Goal: Download file/media

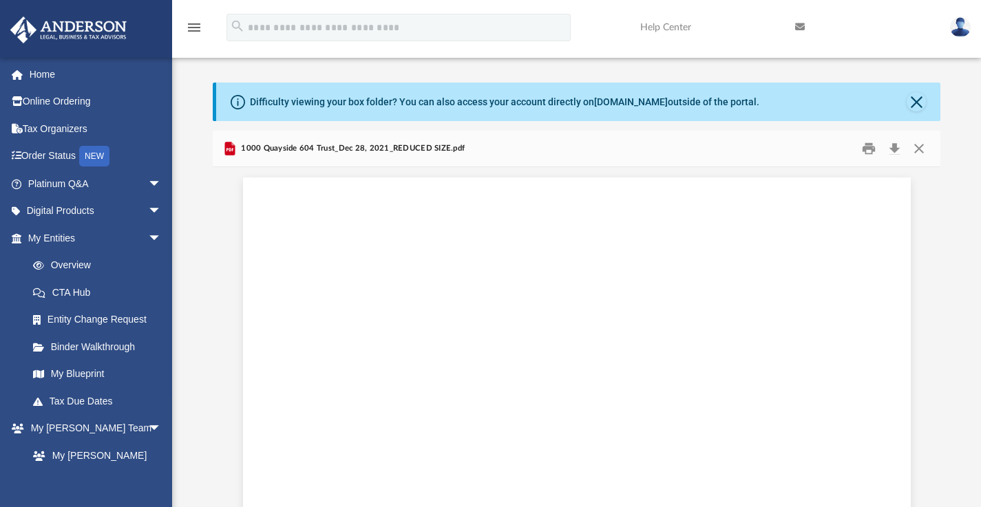
scroll to position [24385, 0]
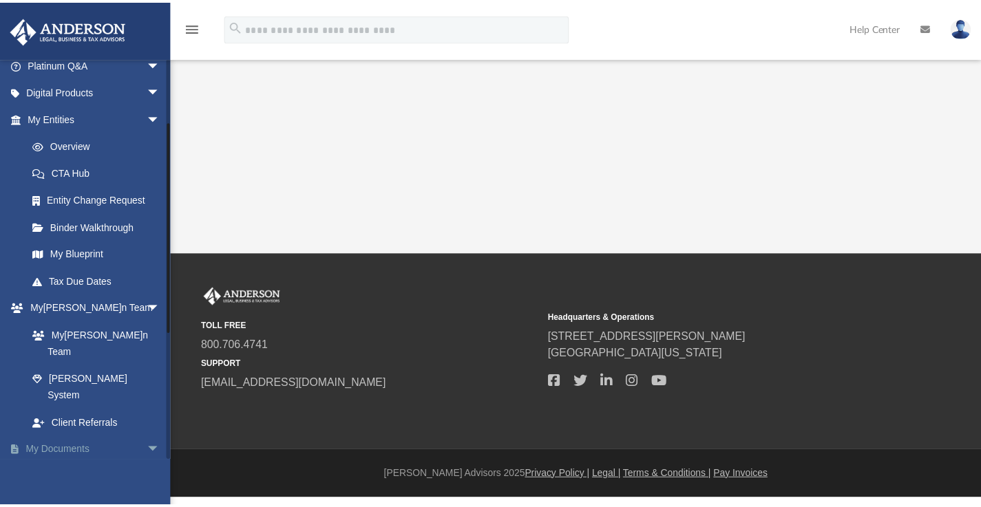
scroll to position [223, 0]
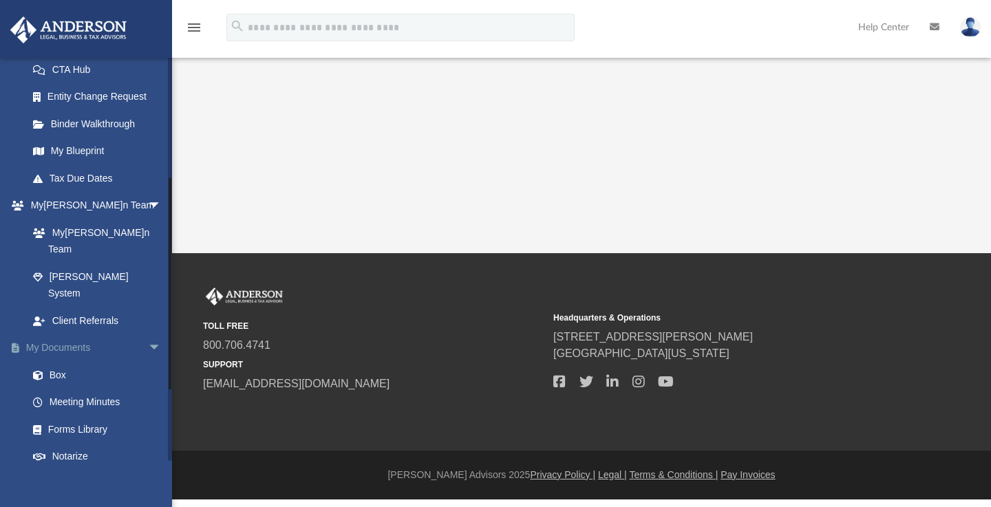
click at [67, 335] on link "My Documents arrow_drop_down" at bounding box center [96, 349] width 173 height 28
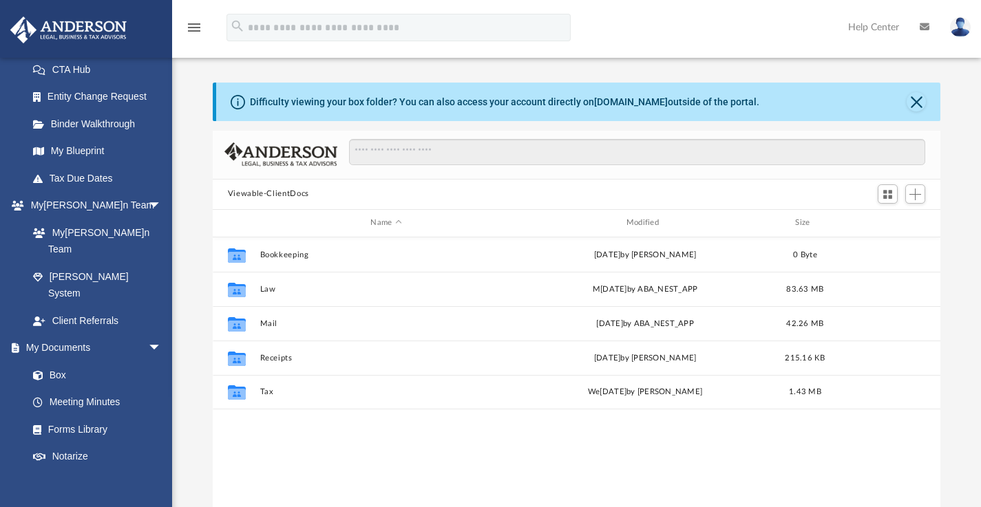
scroll to position [11, 11]
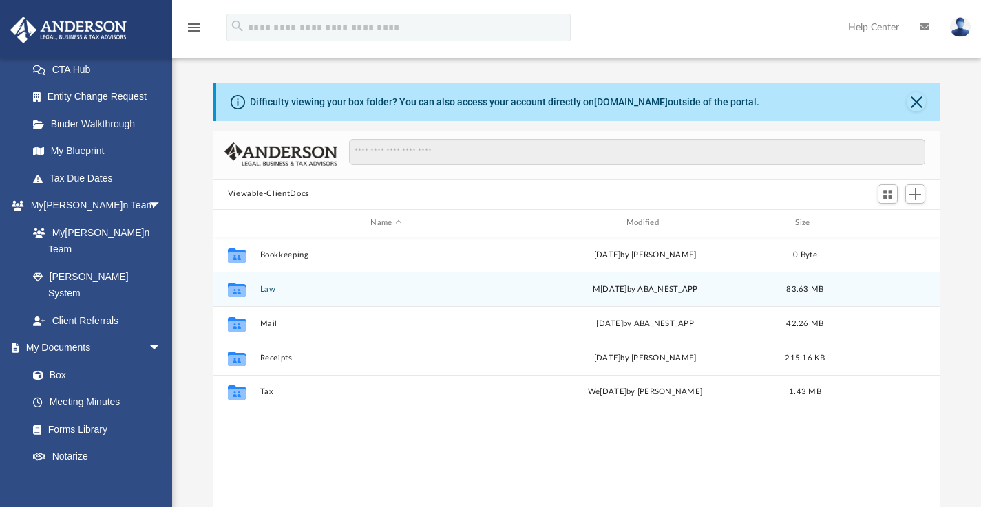
click at [236, 292] on icon "grid" at bounding box center [237, 289] width 18 height 14
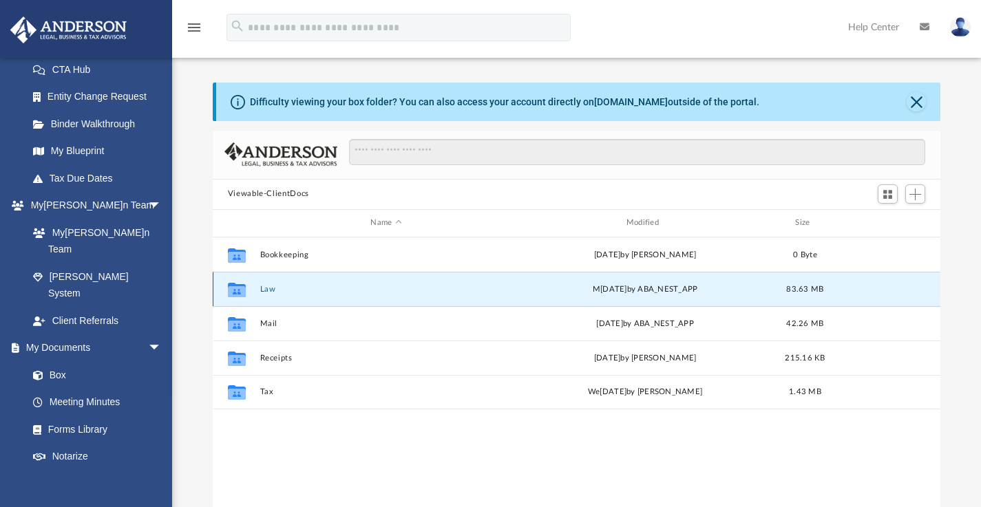
click at [238, 285] on icon "grid" at bounding box center [237, 289] width 18 height 14
click at [238, 288] on icon "grid" at bounding box center [237, 291] width 18 height 11
click at [264, 289] on button "Law" at bounding box center [386, 288] width 253 height 9
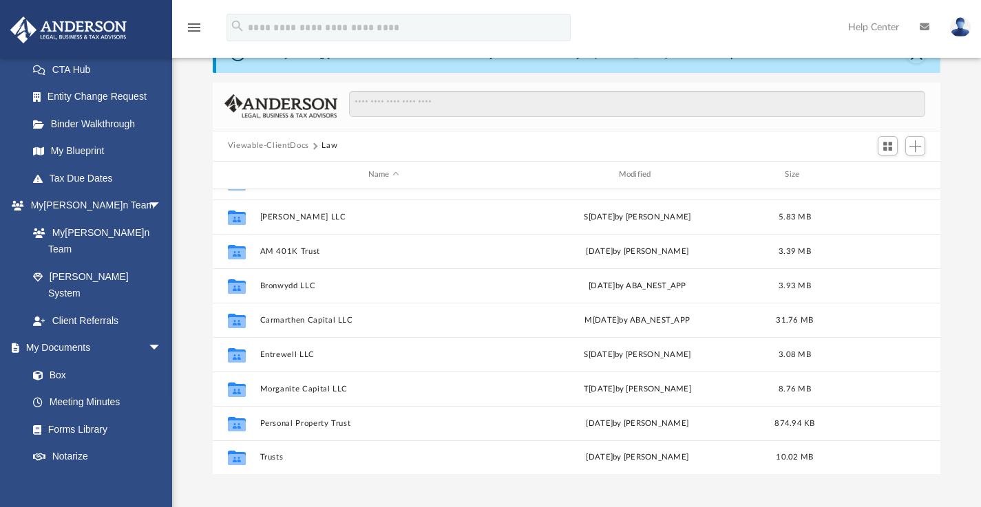
scroll to position [74, 0]
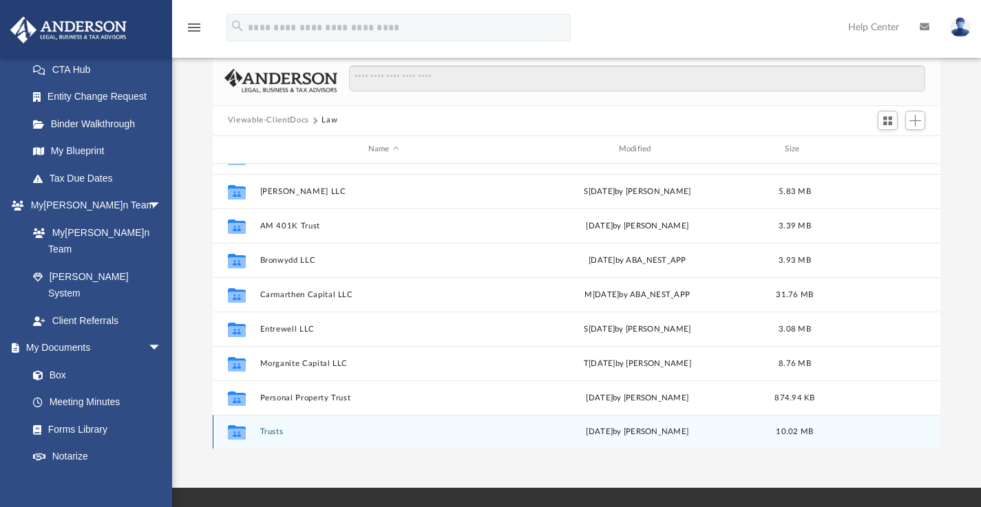
click at [267, 425] on div "Collaborated Folder Trusts Mon Jun 20 2022 by Michelle Frank 10.02 MB" at bounding box center [577, 432] width 728 height 34
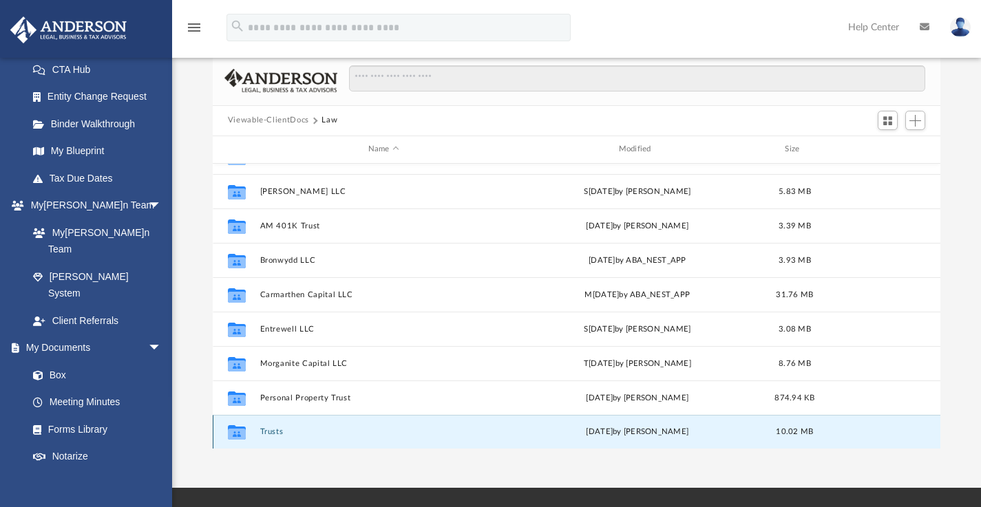
click at [269, 424] on div "Collaborated Folder Trusts Mon Jun 20 2022 by Michelle Frank 10.02 MB" at bounding box center [577, 432] width 728 height 34
click at [268, 432] on button "Trusts" at bounding box center [384, 432] width 248 height 9
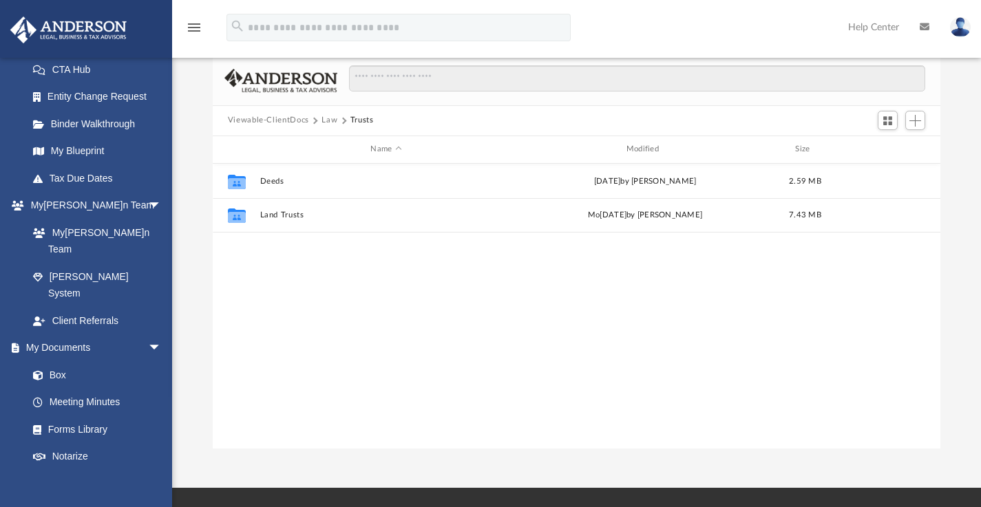
scroll to position [0, 0]
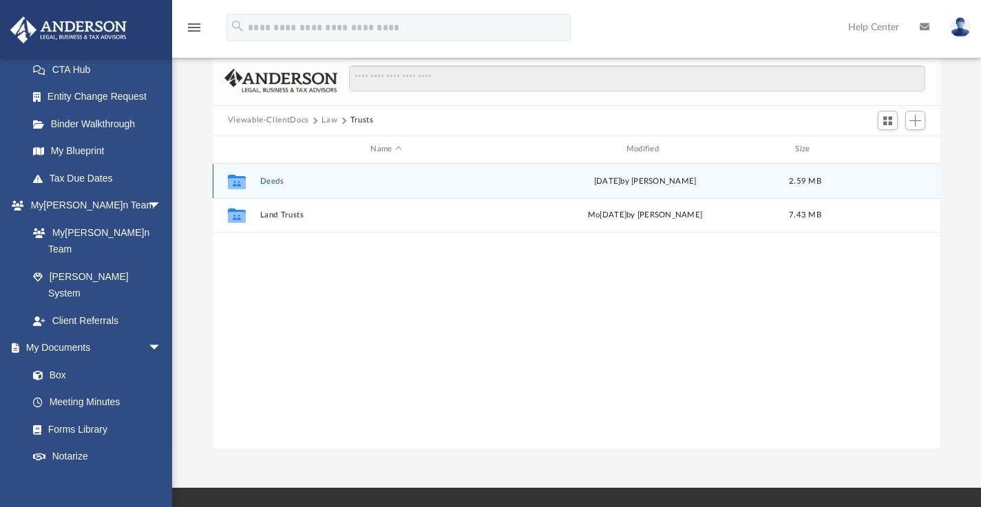
click at [271, 180] on button "Deeds" at bounding box center [386, 180] width 253 height 9
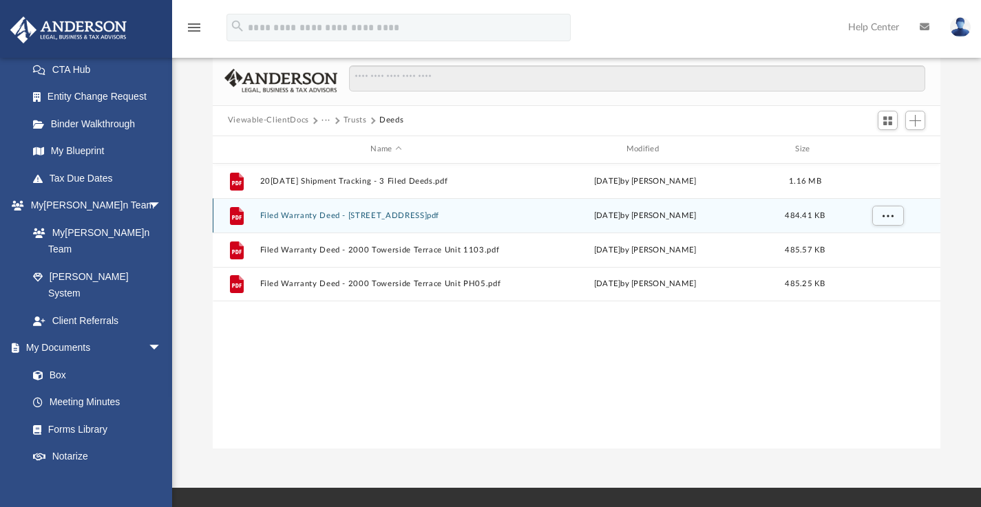
click at [295, 211] on button "Filed Warranty Deed - 1000 Quayside Terrace Unit 604.pdf" at bounding box center [386, 215] width 253 height 9
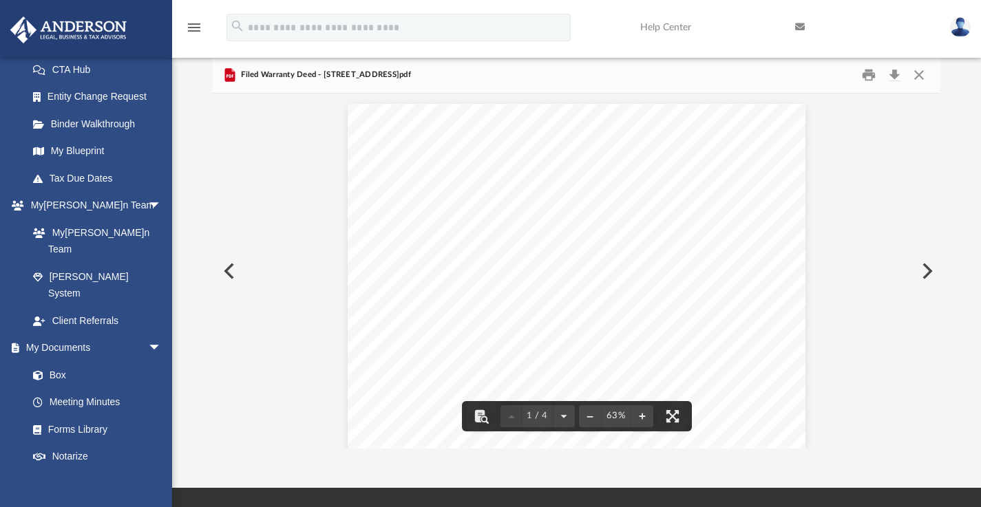
click at [927, 271] on button "Preview" at bounding box center [926, 271] width 30 height 39
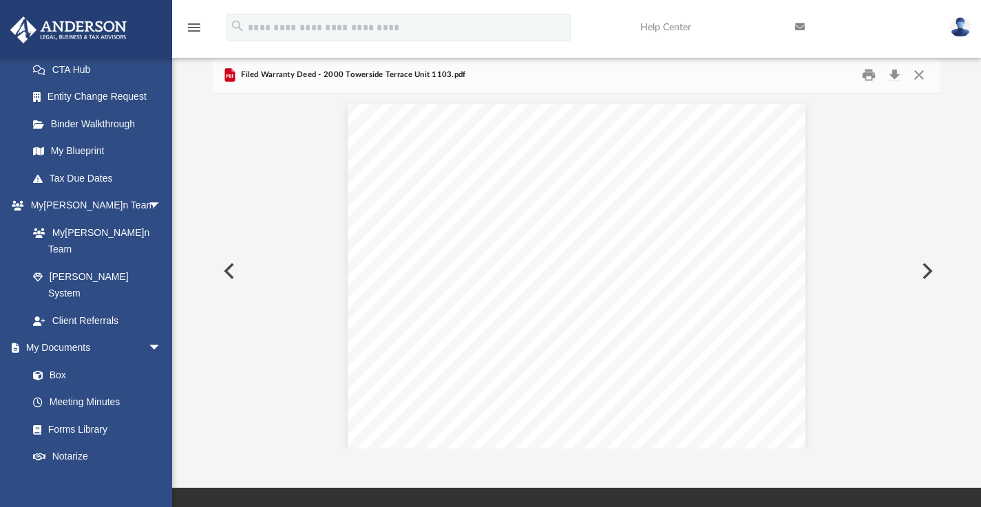
click at [923, 274] on button "Preview" at bounding box center [926, 271] width 30 height 39
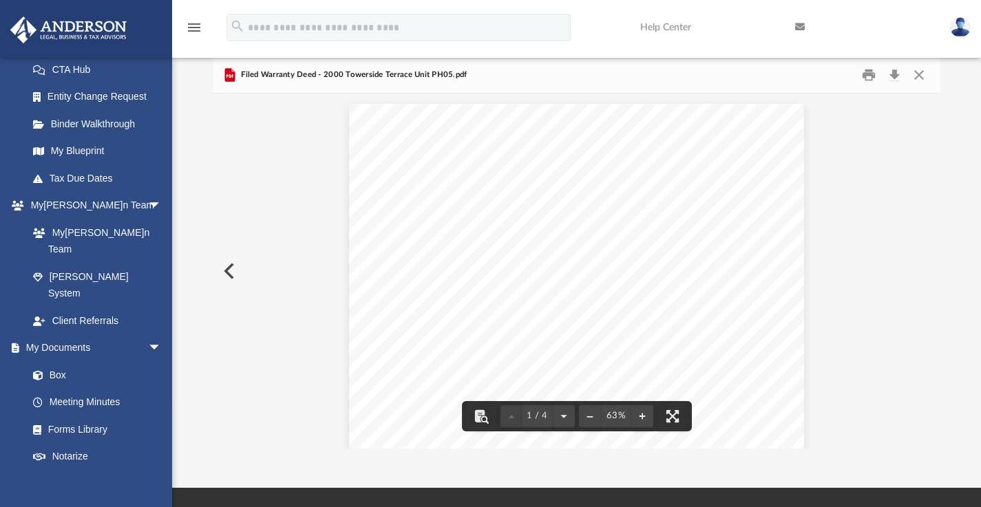
click at [238, 262] on button "Preview" at bounding box center [228, 271] width 30 height 39
click at [922, 76] on button "Close" at bounding box center [919, 74] width 25 height 21
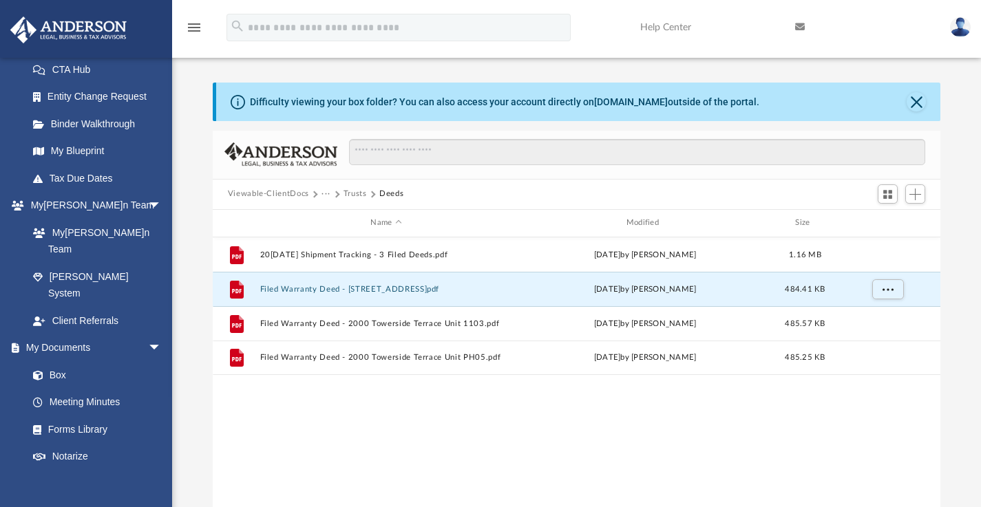
click at [352, 193] on button "Trusts" at bounding box center [355, 194] width 23 height 12
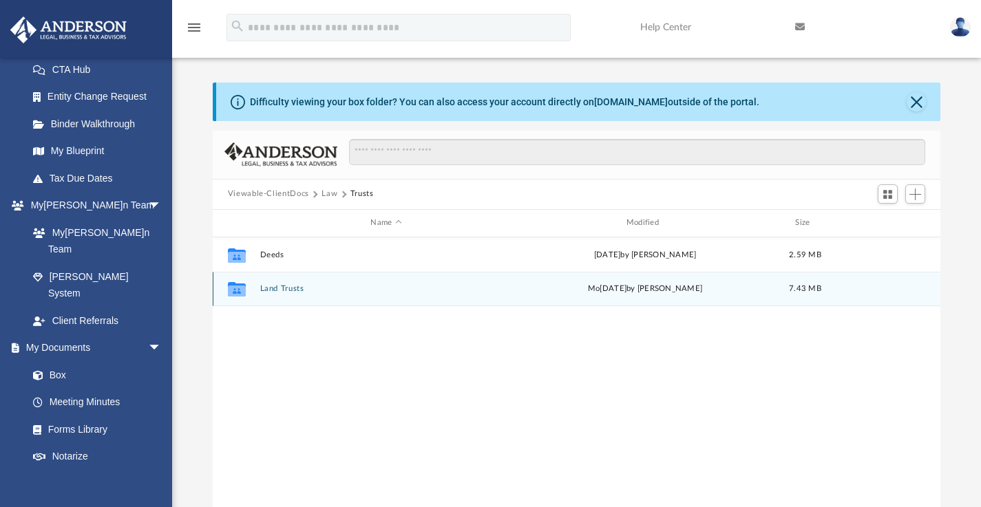
click at [277, 291] on button "Land Trusts" at bounding box center [386, 288] width 253 height 9
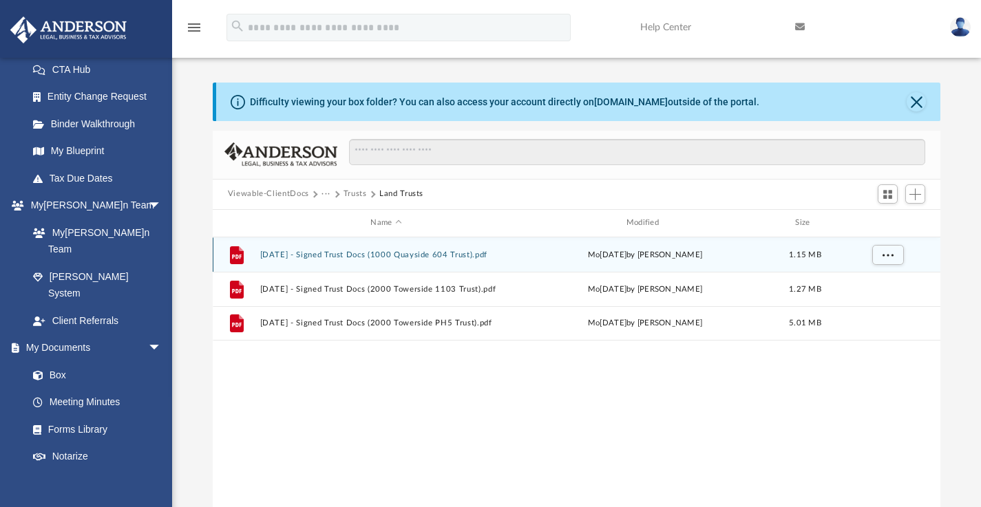
click at [319, 253] on button "2022.05.23 - Signed Trust Docs (1000 Quayside 604 Trust).pdf" at bounding box center [386, 254] width 253 height 9
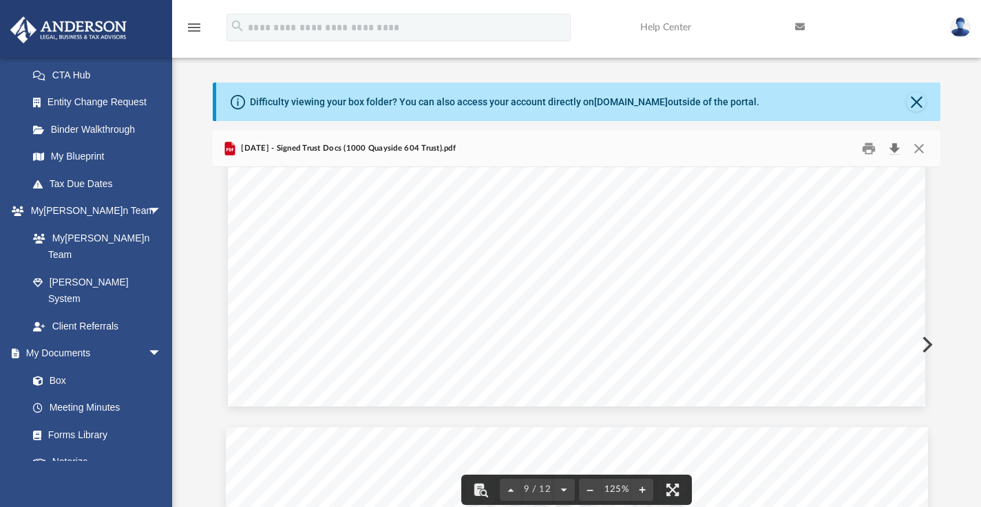
click at [894, 150] on button "Download" at bounding box center [894, 148] width 25 height 21
click at [913, 104] on button "Close" at bounding box center [916, 101] width 19 height 19
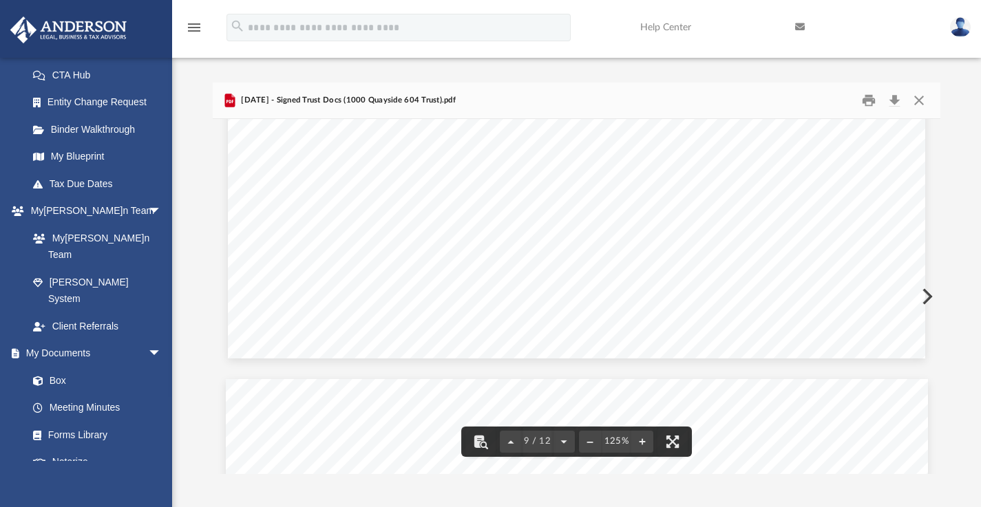
scroll to position [7808, 0]
click at [922, 101] on button "Close" at bounding box center [919, 99] width 25 height 21
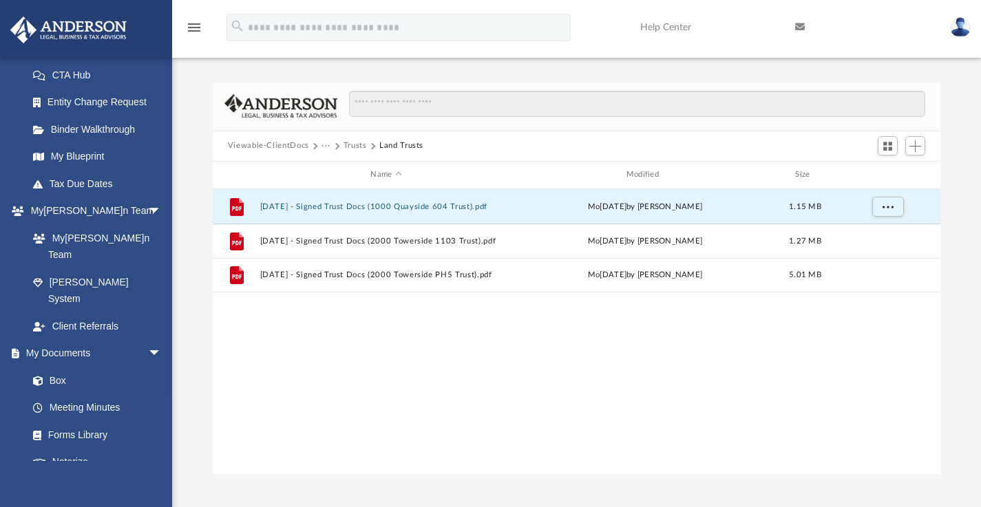
click at [344, 147] on button "Trusts" at bounding box center [355, 146] width 23 height 12
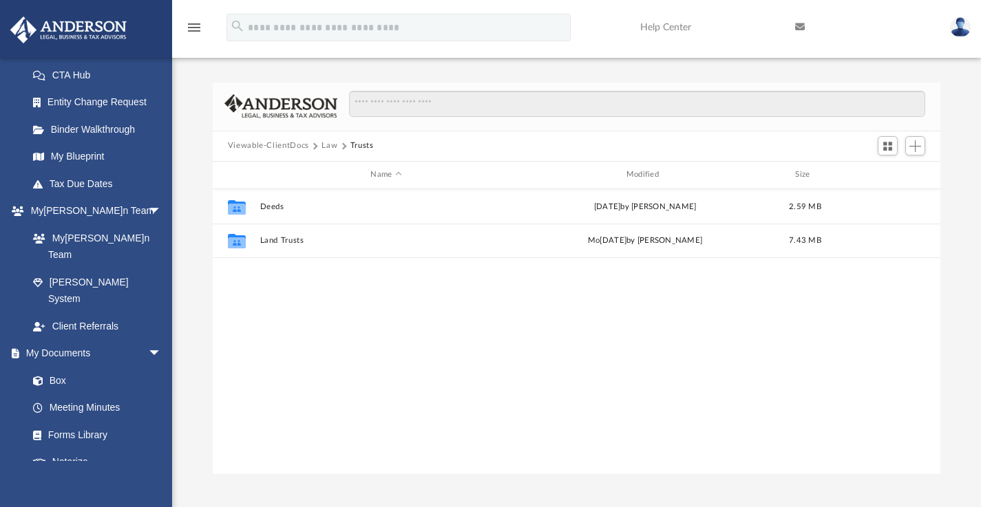
click at [330, 145] on button "Law" at bounding box center [329, 146] width 16 height 12
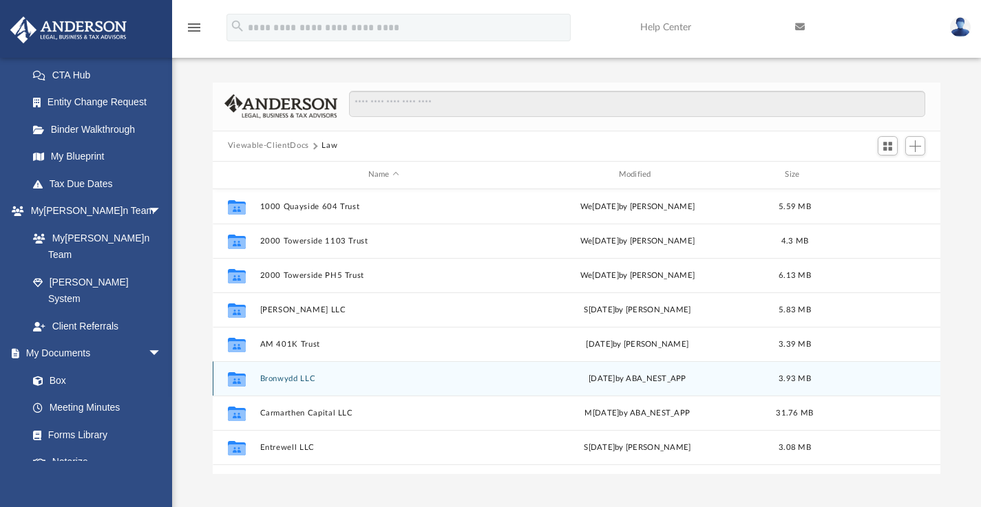
click at [287, 378] on button "Bronwydd LLC" at bounding box center [384, 378] width 248 height 9
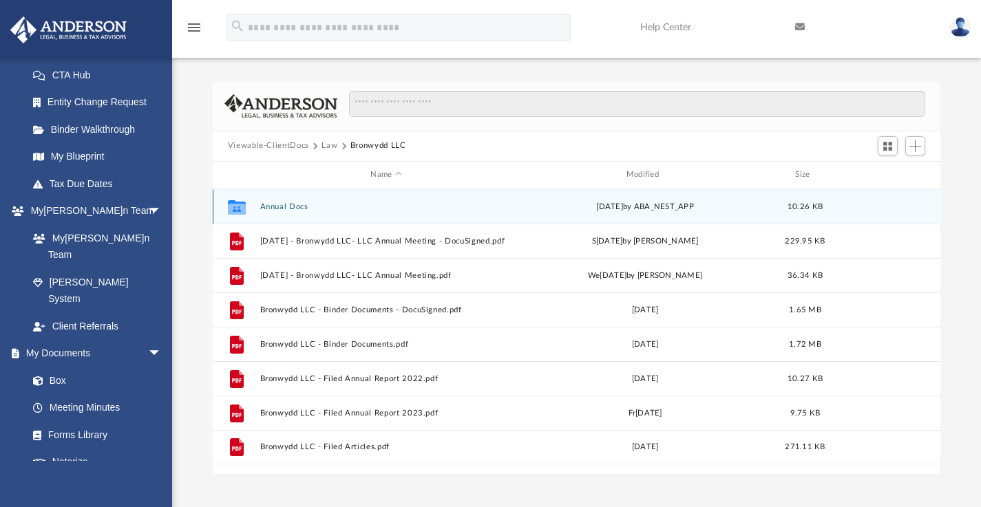
click at [274, 209] on button "Annual Docs" at bounding box center [386, 206] width 253 height 9
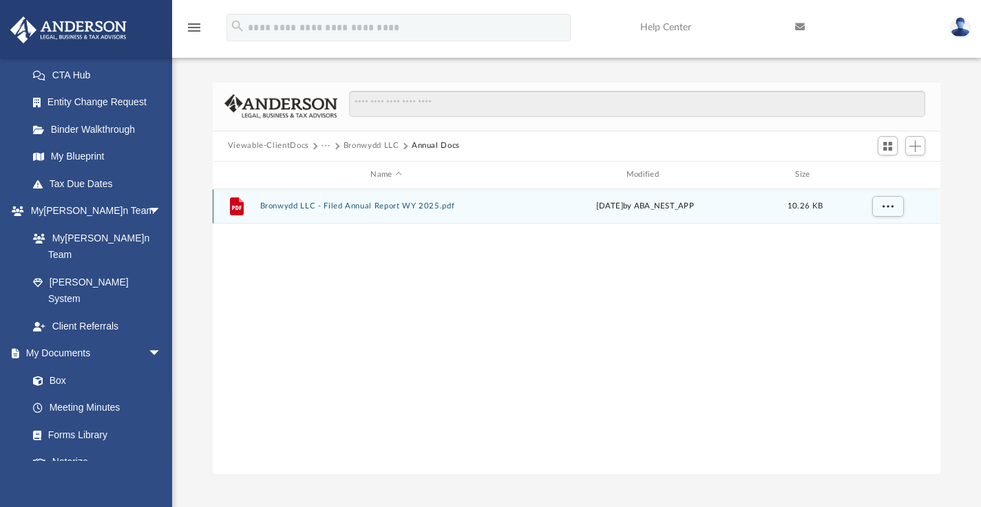
click at [271, 208] on button "Bronwydd LLC - Filed Annual Report WY 2025.pdf" at bounding box center [386, 206] width 253 height 9
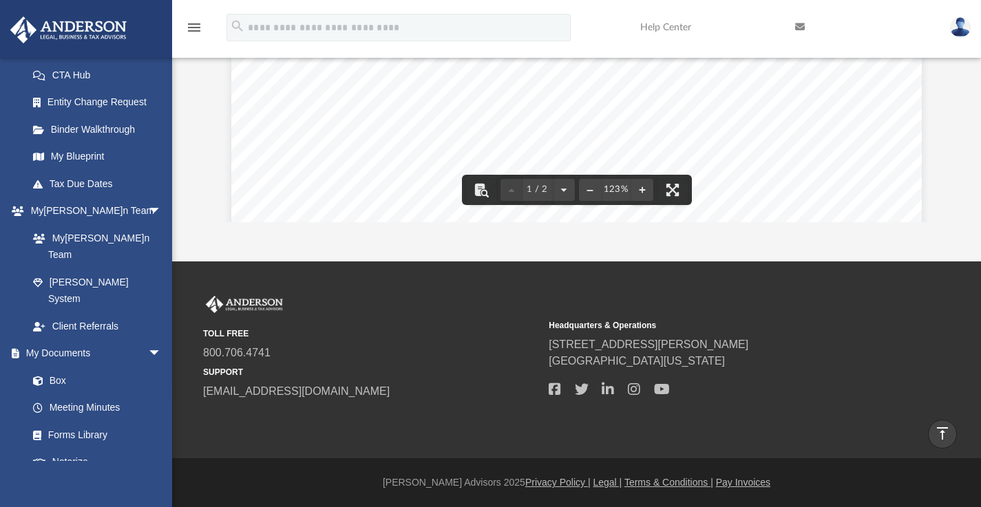
scroll to position [0, 0]
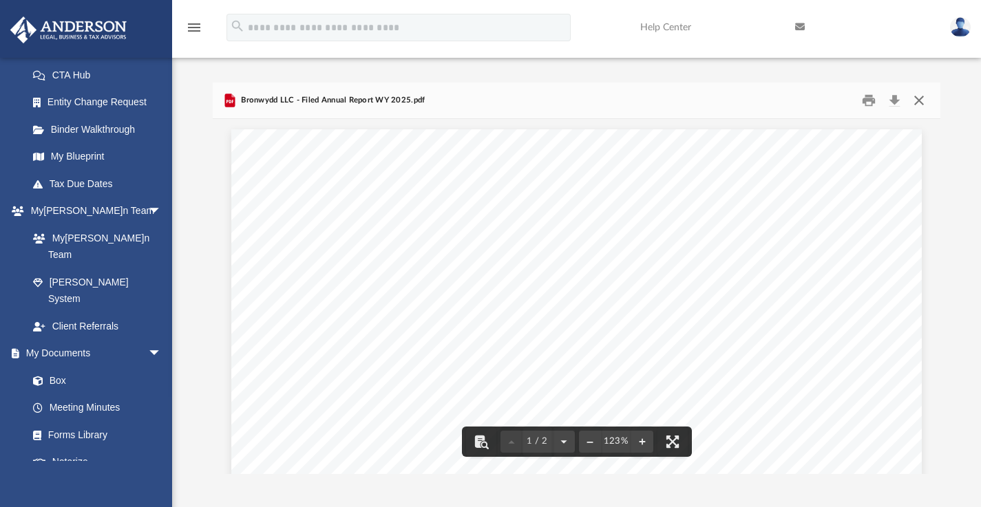
click at [917, 97] on button "Close" at bounding box center [919, 99] width 25 height 21
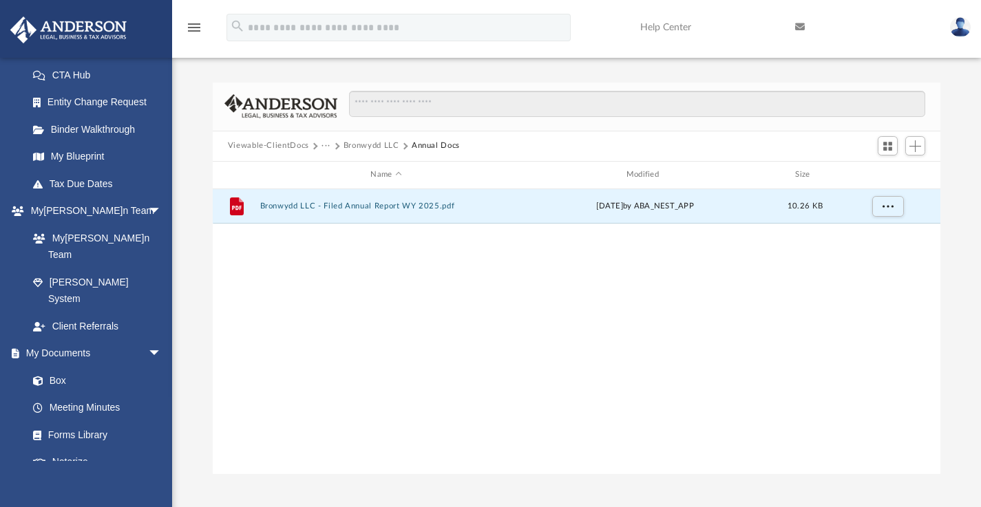
click at [377, 140] on button "Bronwydd LLC" at bounding box center [372, 146] width 56 height 12
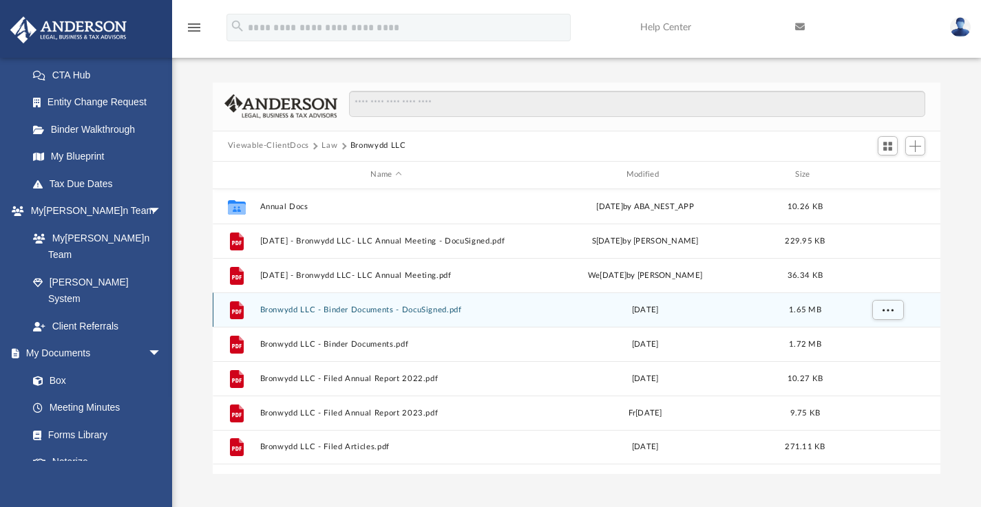
click at [386, 312] on button "Bronwydd LLC - Binder Documents - DocuSigned.pdf" at bounding box center [386, 309] width 253 height 9
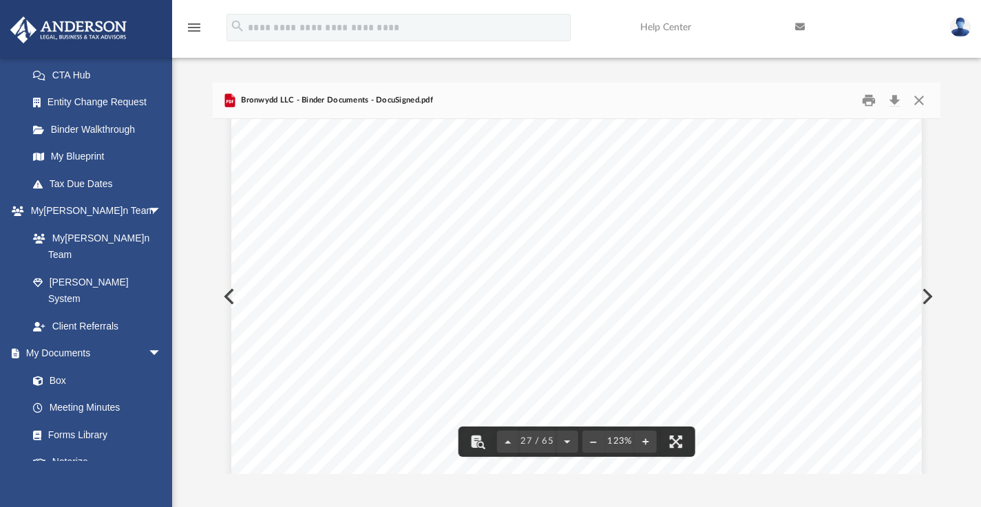
scroll to position [24436, 0]
click at [892, 98] on button "Download" at bounding box center [894, 99] width 25 height 21
click at [918, 101] on button "Close" at bounding box center [919, 99] width 25 height 21
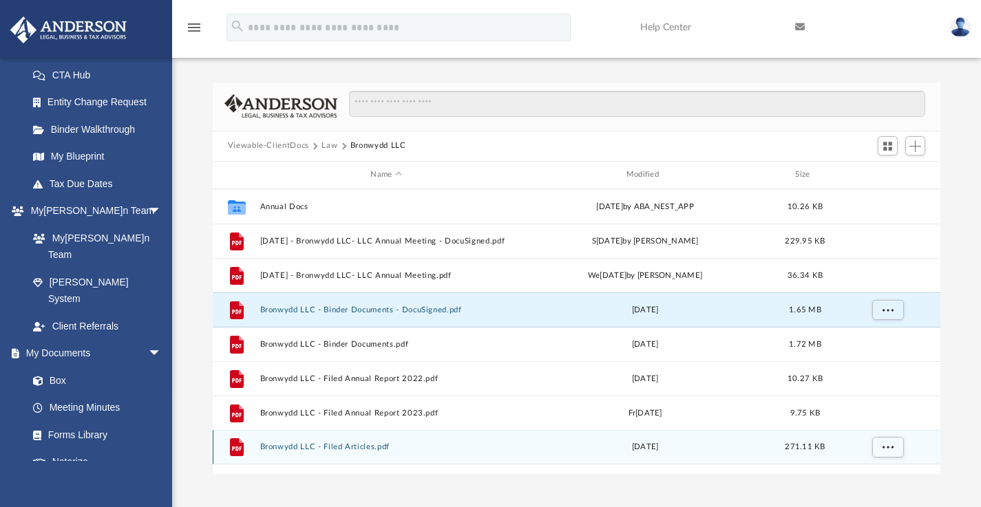
click at [351, 447] on button "Bronwydd LLC - Filed Articles.pdf" at bounding box center [386, 447] width 253 height 9
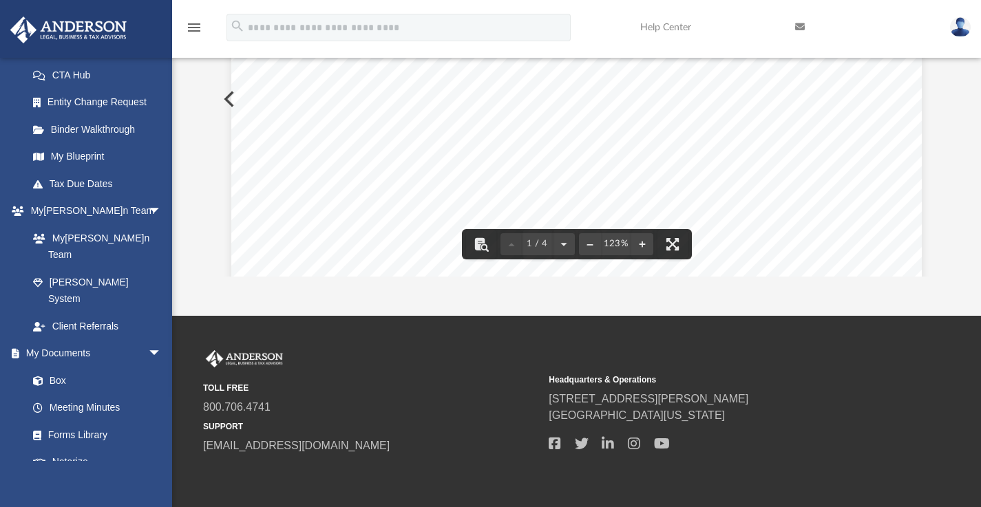
scroll to position [0, 0]
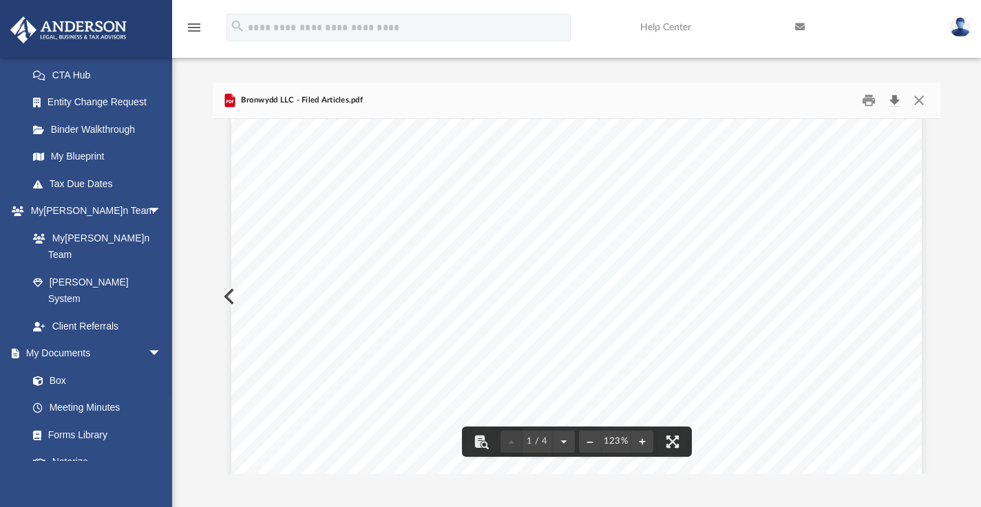
click at [896, 101] on button "Download" at bounding box center [894, 99] width 25 height 21
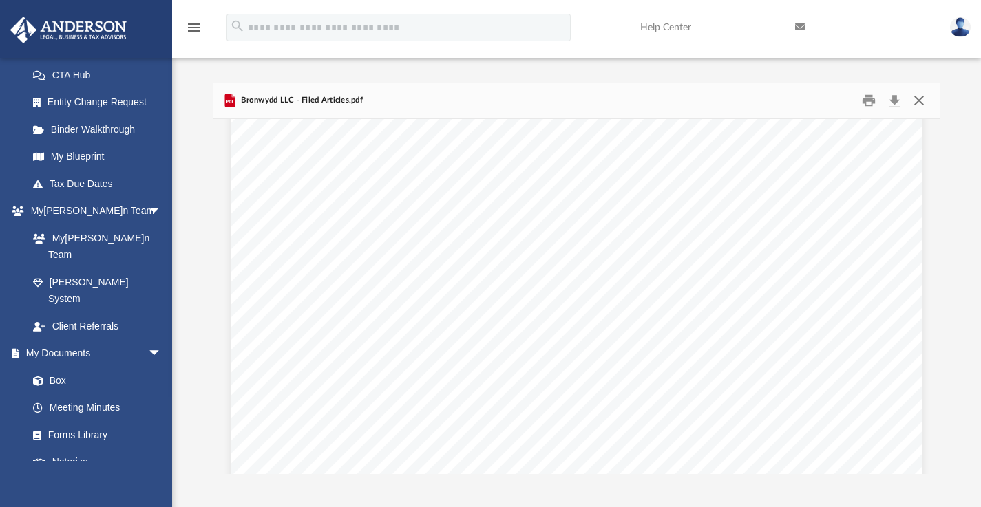
click at [920, 96] on button "Close" at bounding box center [919, 99] width 25 height 21
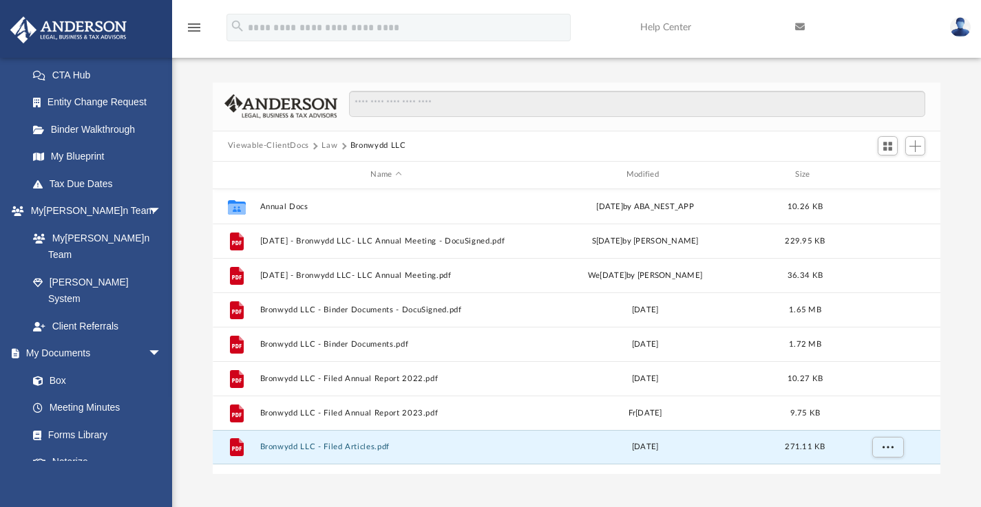
click at [328, 145] on button "Law" at bounding box center [329, 146] width 16 height 12
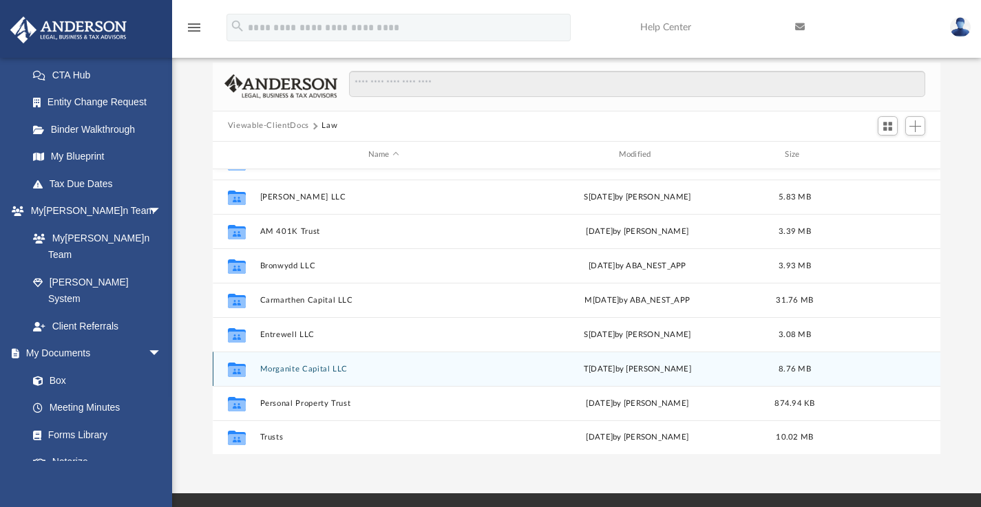
scroll to position [48, 0]
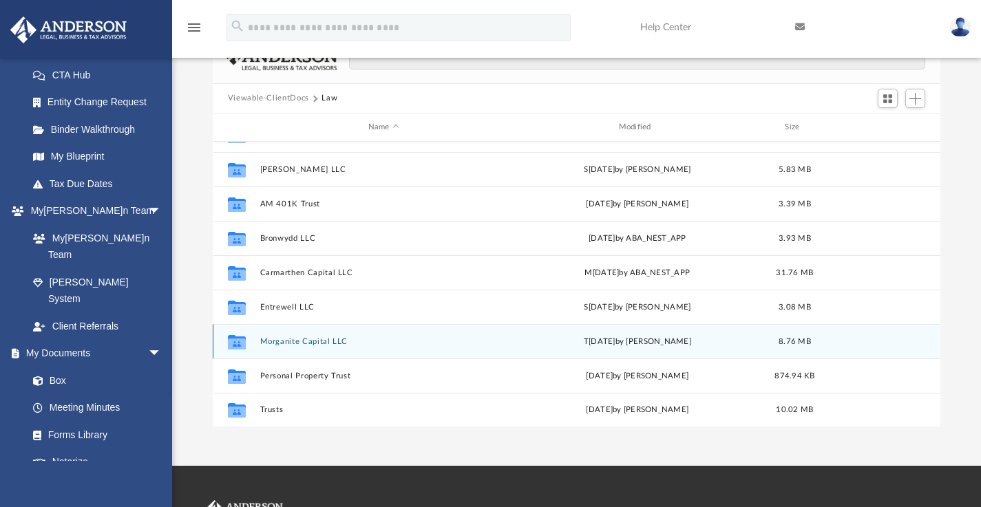
click at [315, 342] on button "Morganite Capital LLC" at bounding box center [384, 341] width 248 height 9
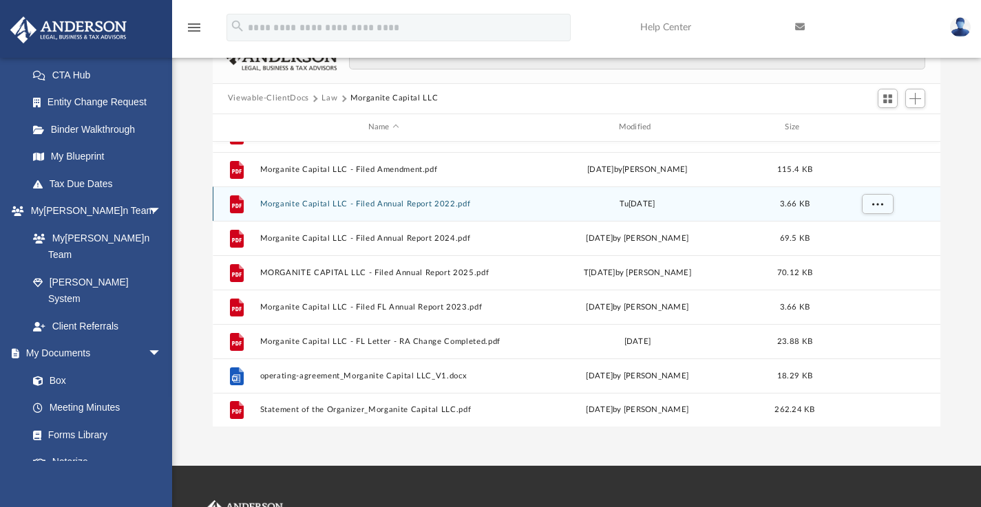
scroll to position [50, 0]
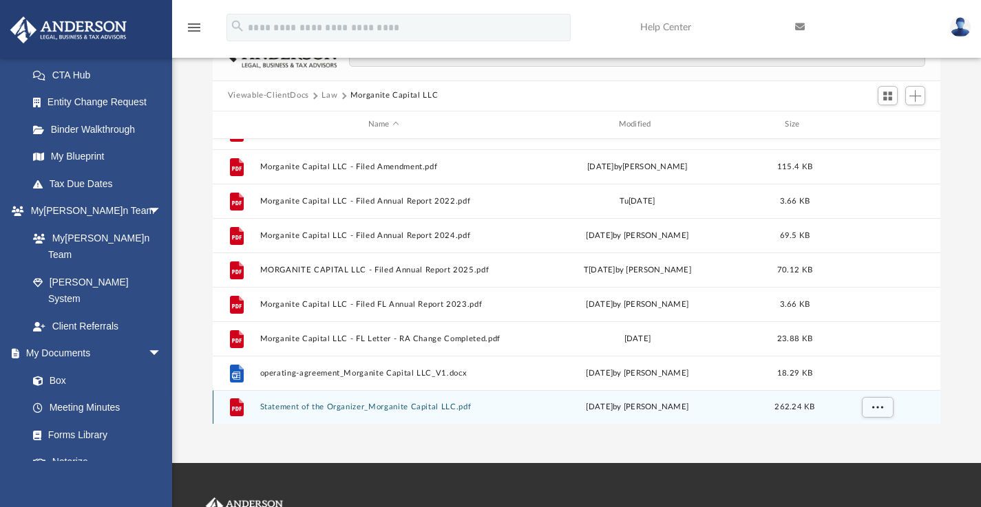
click at [350, 408] on button "Statement of the Organizer_Morganite Capital LLC.pdf" at bounding box center [384, 407] width 248 height 9
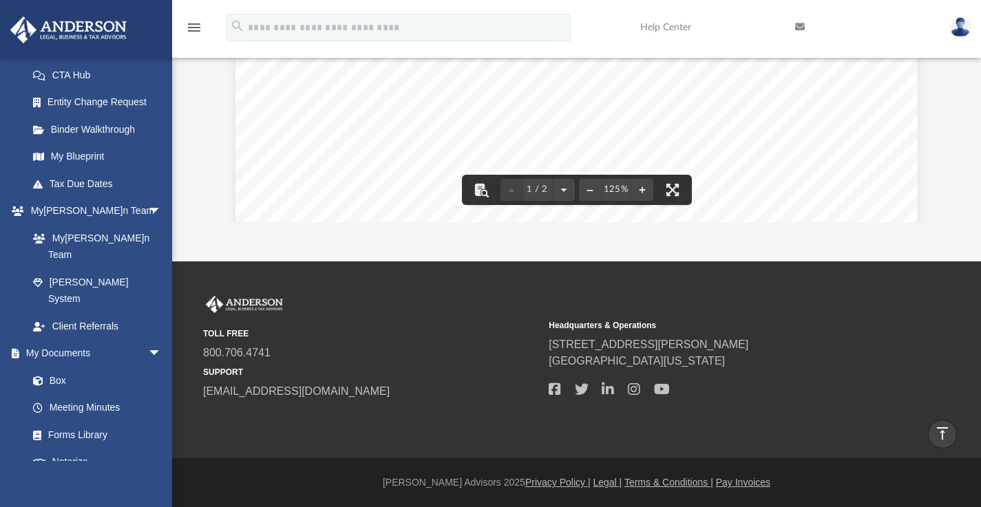
scroll to position [0, 0]
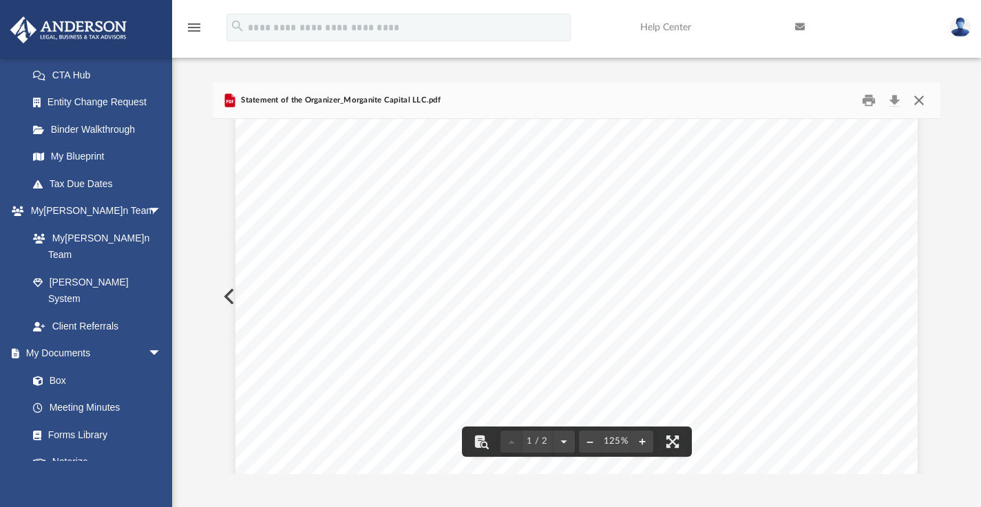
click at [917, 103] on button "Close" at bounding box center [919, 99] width 25 height 21
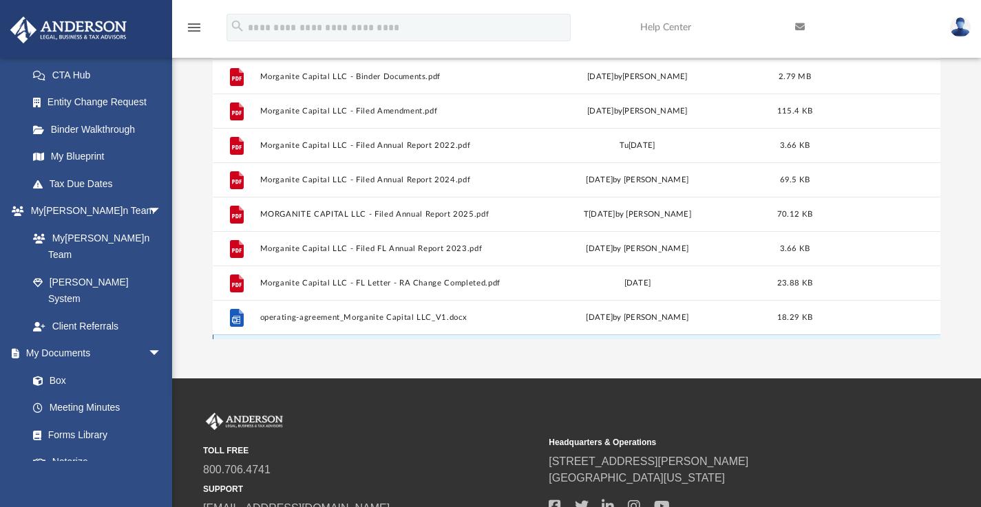
scroll to position [329, 0]
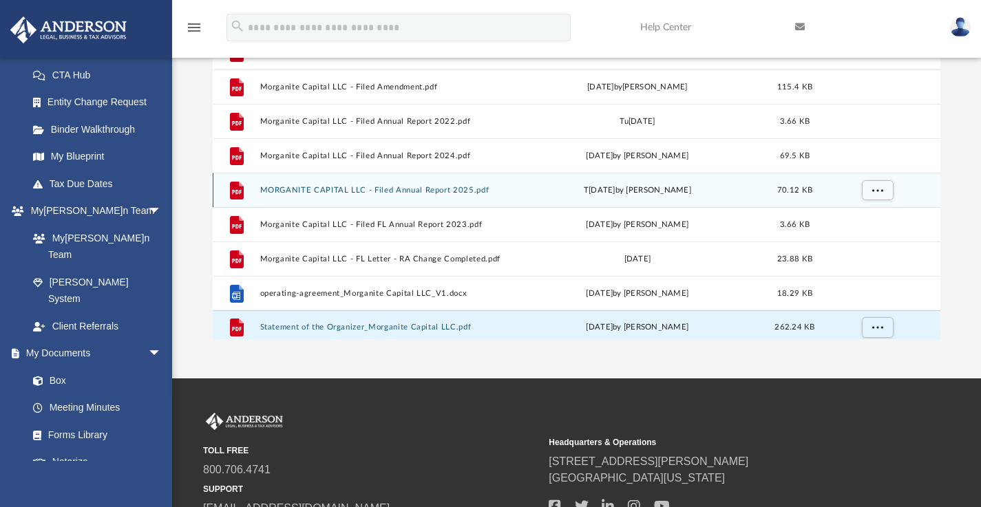
click at [355, 192] on button "MORGANITE CAPITAL LLC - Filed Annual Report 2025.pdf" at bounding box center [384, 189] width 248 height 9
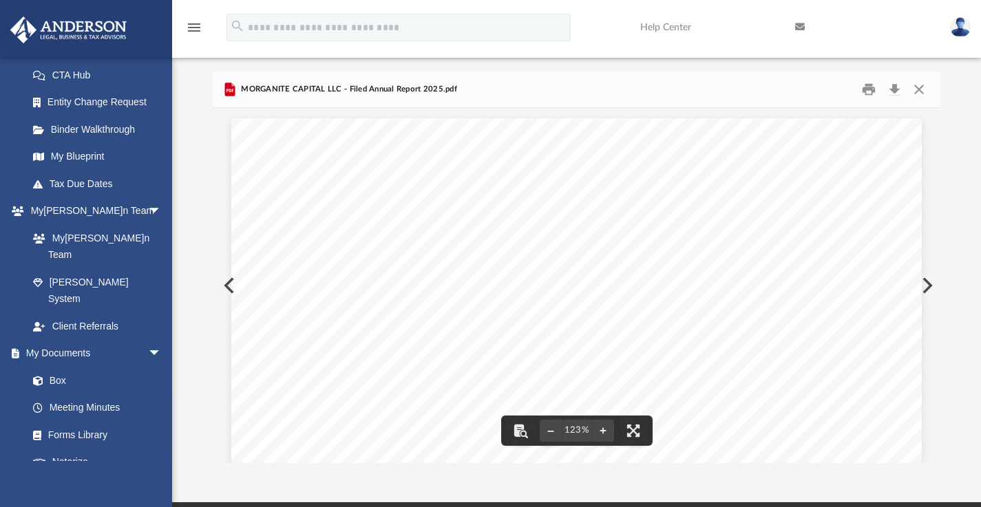
scroll to position [0, 0]
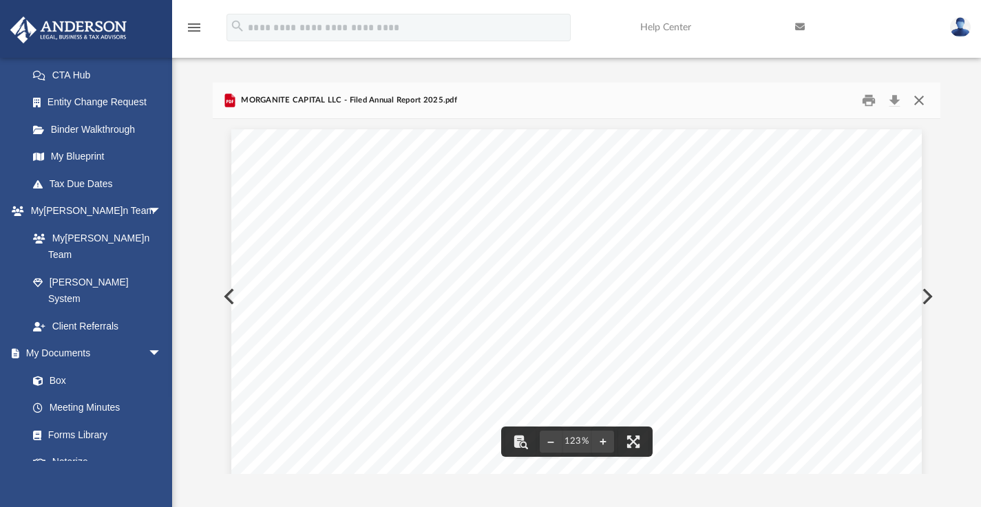
click at [919, 96] on button "Close" at bounding box center [919, 99] width 25 height 21
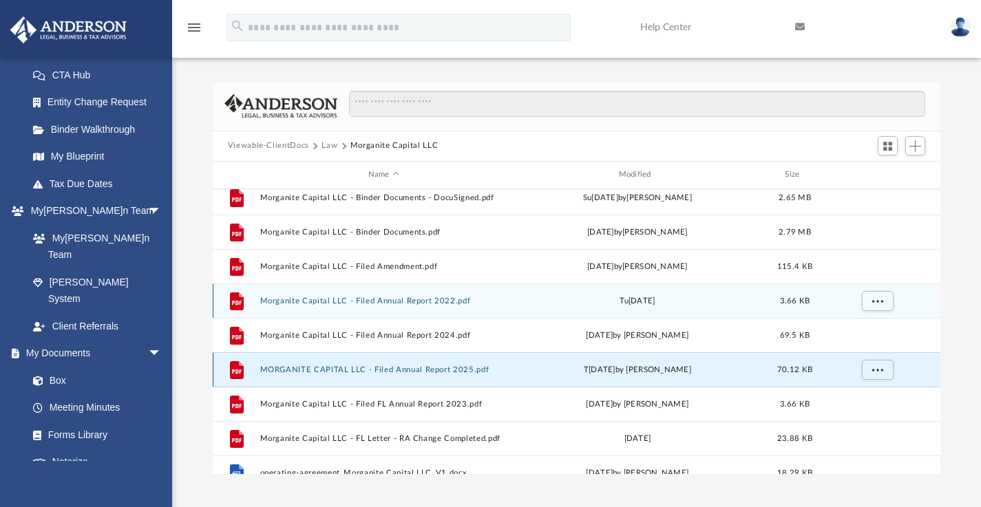
scroll to position [277, 0]
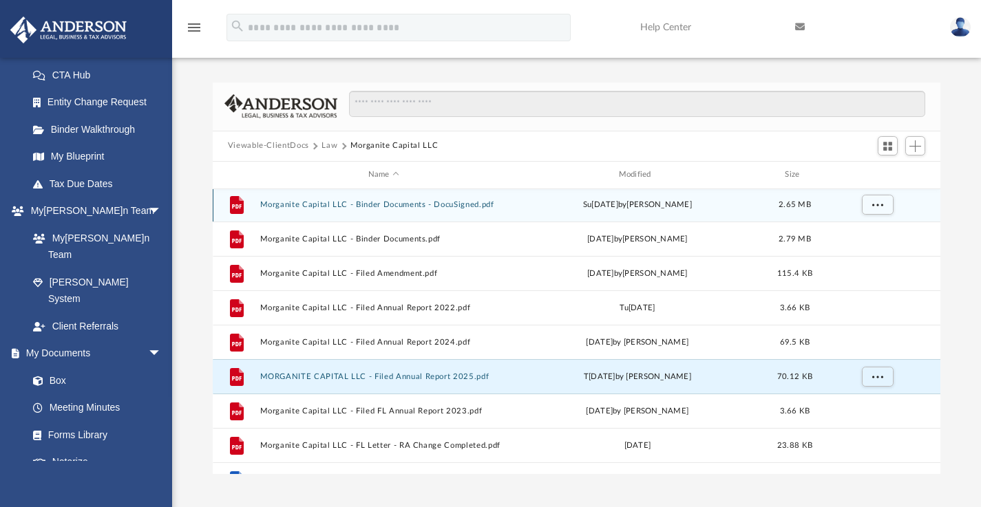
click at [434, 203] on button "Morganite Capital LLC - Binder Documents - DocuSigned.pdf" at bounding box center [384, 204] width 248 height 9
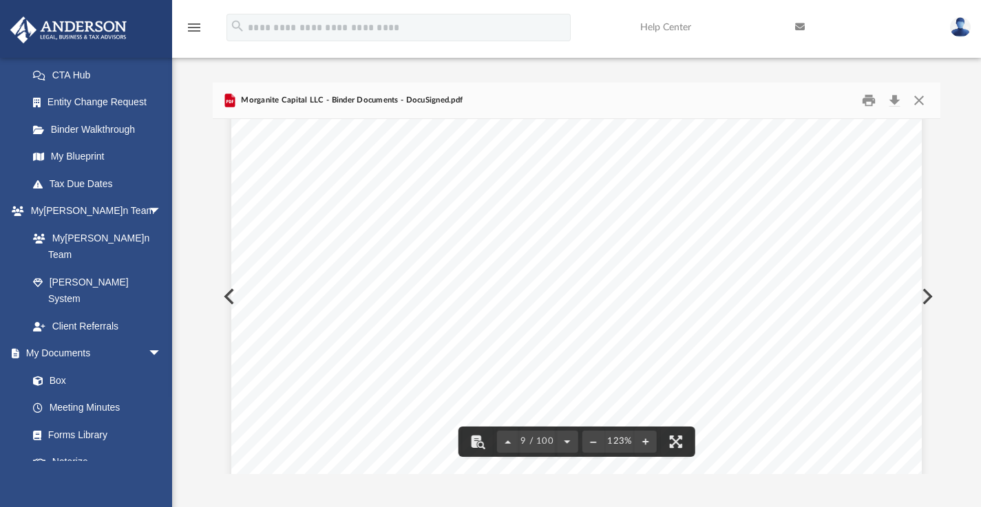
scroll to position [7301, 0]
click at [896, 103] on button "Download" at bounding box center [894, 99] width 25 height 21
click at [922, 99] on button "Close" at bounding box center [919, 99] width 25 height 21
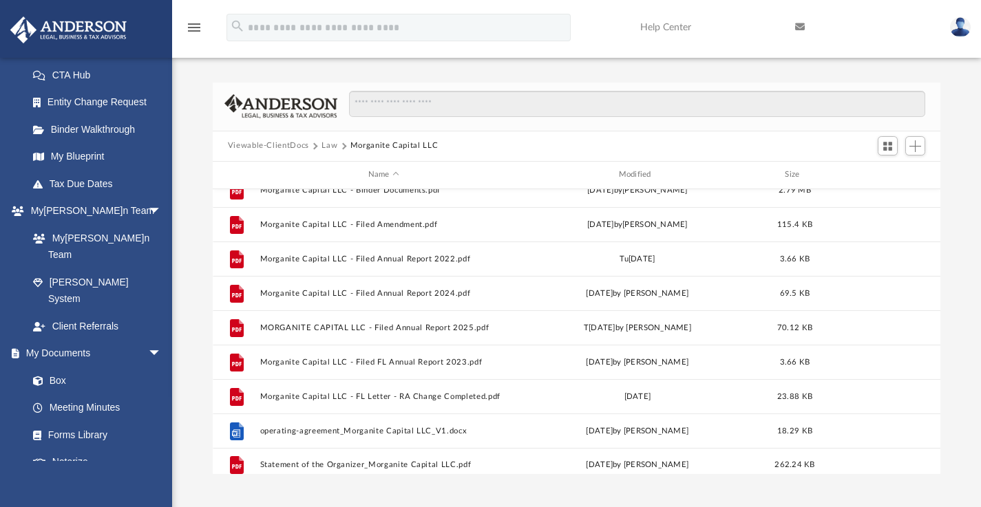
scroll to position [0, 0]
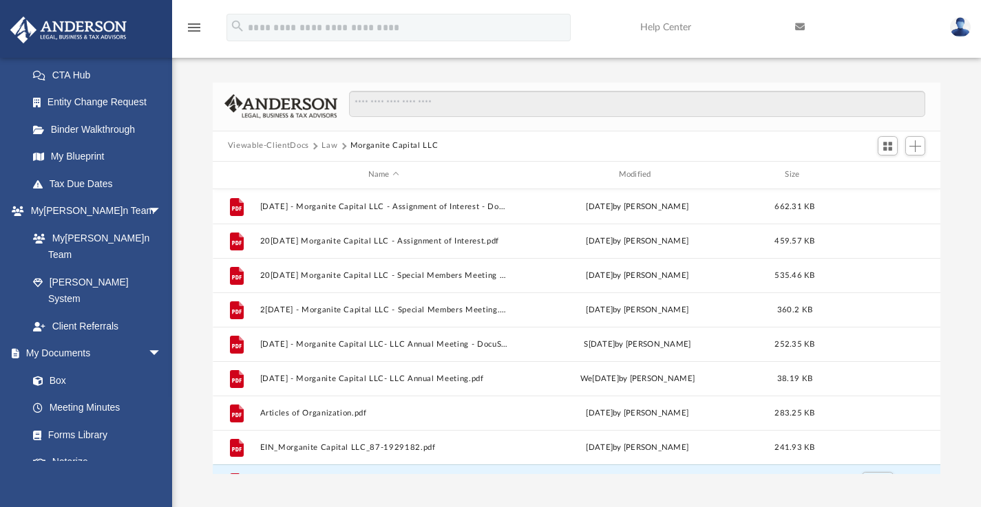
click at [328, 146] on button "Law" at bounding box center [329, 146] width 16 height 12
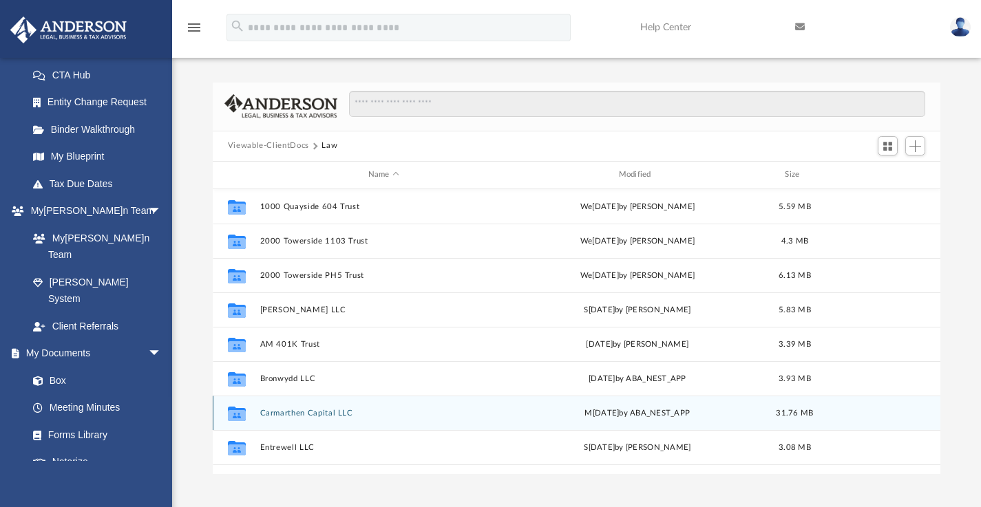
click at [284, 413] on button "Carmarthen Capital LLC" at bounding box center [384, 412] width 248 height 9
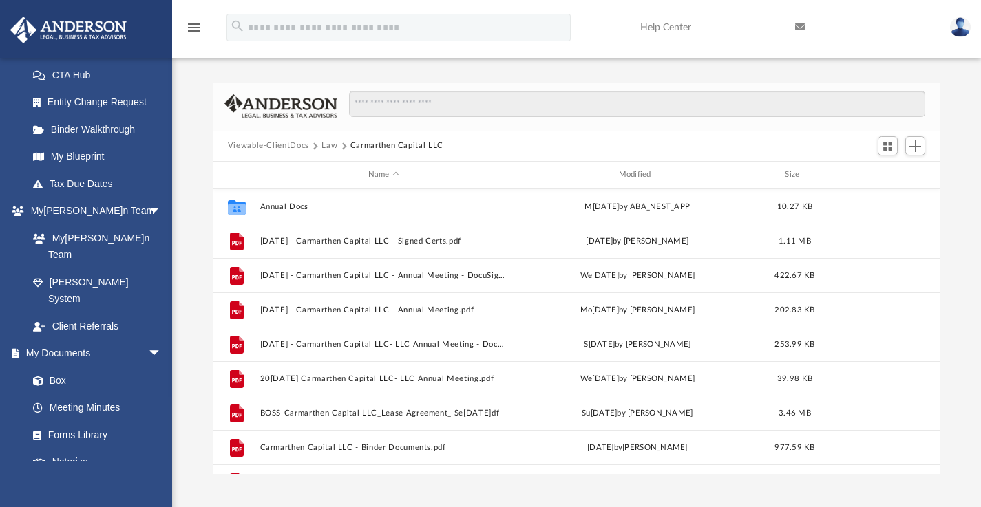
click at [328, 145] on button "Law" at bounding box center [329, 146] width 16 height 12
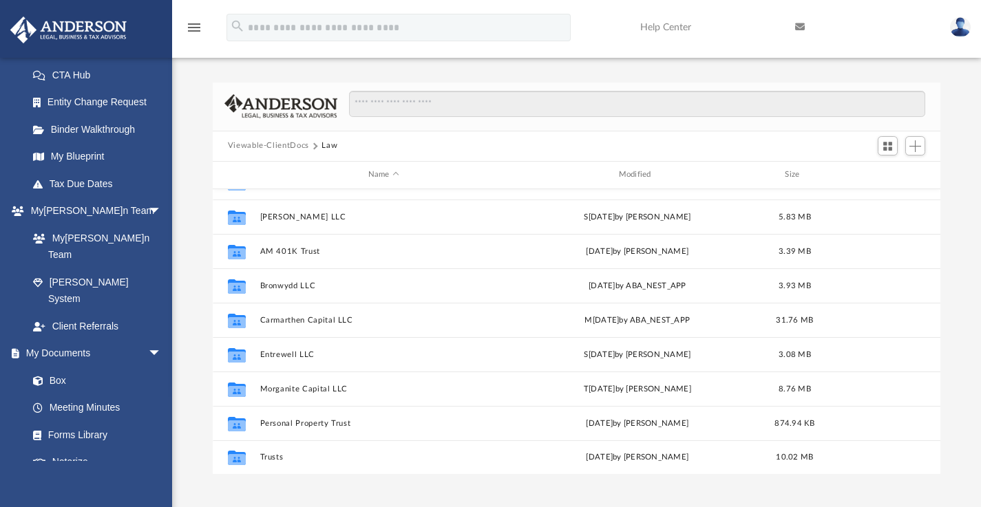
scroll to position [3, 0]
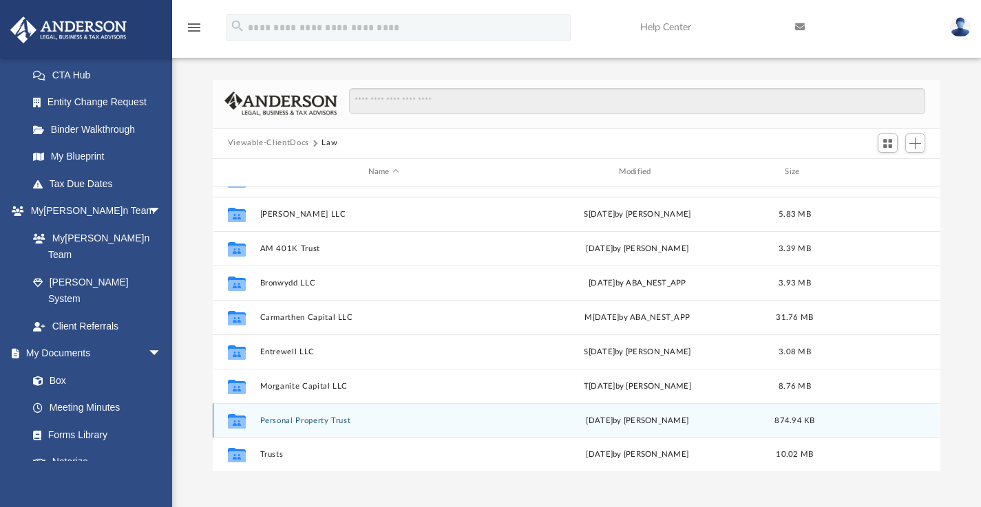
click at [324, 422] on button "Personal Property Trust" at bounding box center [384, 420] width 248 height 9
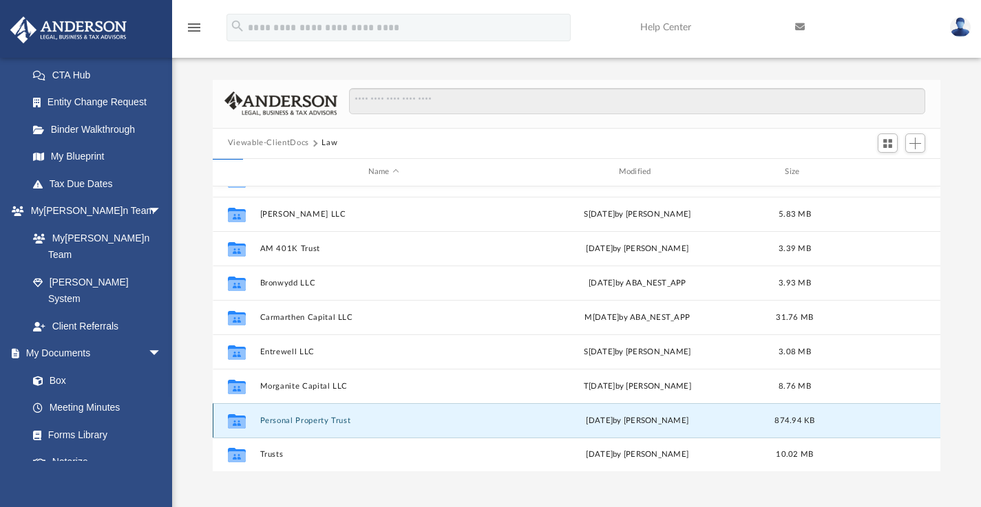
scroll to position [0, 0]
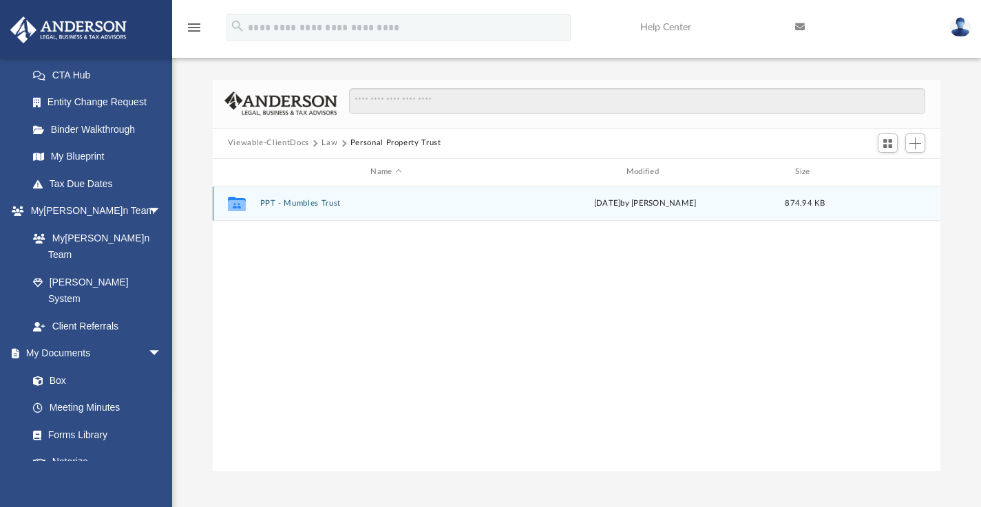
click at [279, 200] on button "PPT - Mumbles Trust" at bounding box center [386, 203] width 253 height 9
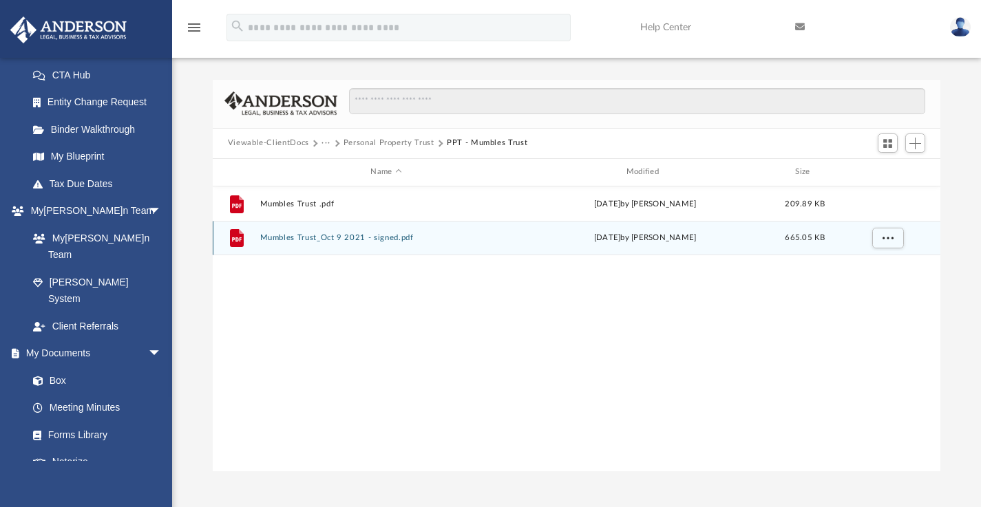
click at [345, 236] on button "Mumbles Trust_Oct 9 2021 - signed.pdf" at bounding box center [386, 237] width 253 height 9
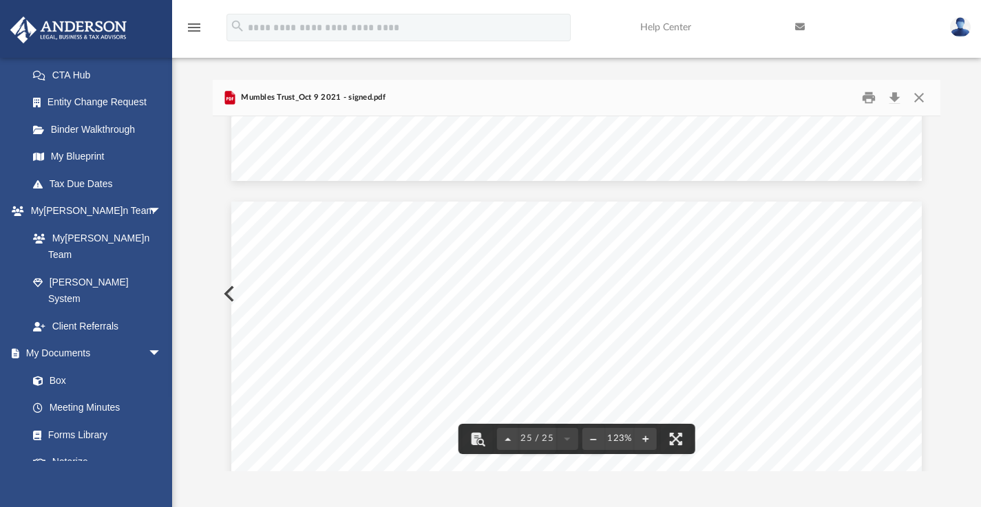
scroll to position [21949, 0]
click at [892, 94] on button "Download" at bounding box center [894, 97] width 25 height 21
click at [920, 98] on button "Close" at bounding box center [919, 97] width 25 height 21
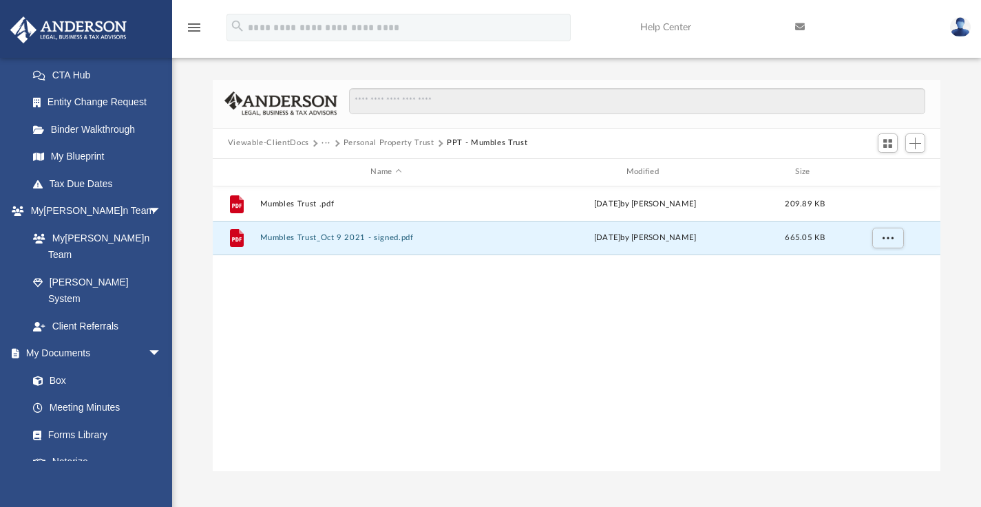
click at [421, 139] on button "Personal Property Trust" at bounding box center [389, 143] width 91 height 12
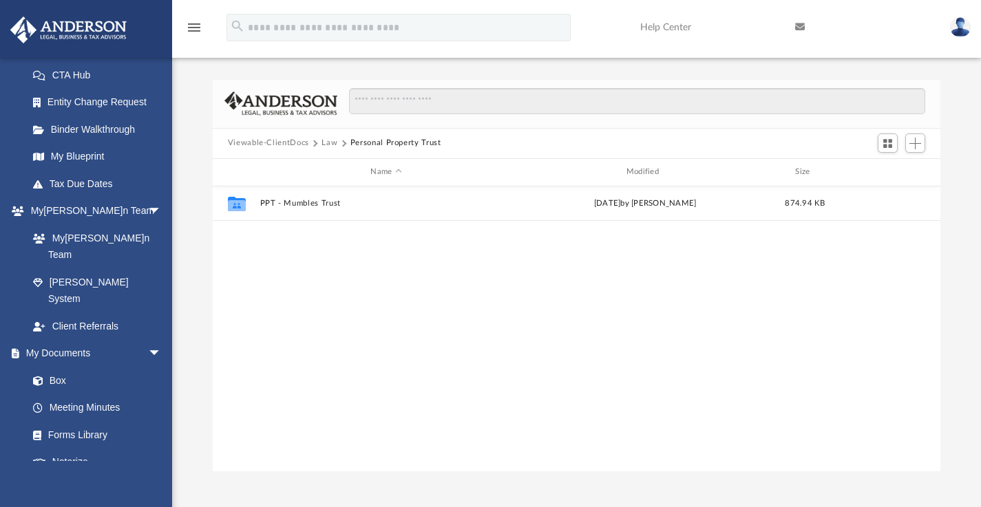
click at [328, 145] on button "Law" at bounding box center [329, 143] width 16 height 12
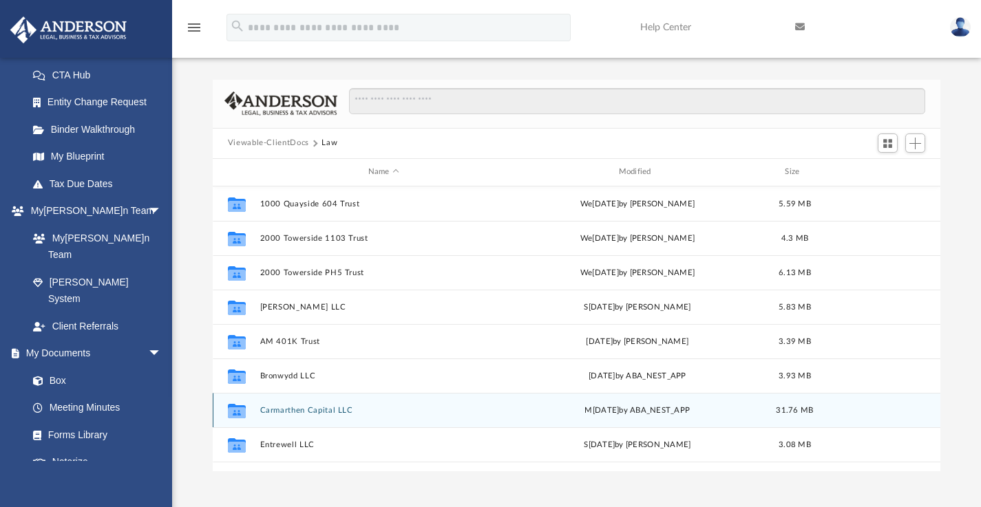
click at [322, 406] on button "Carmarthen Capital LLC" at bounding box center [384, 409] width 248 height 9
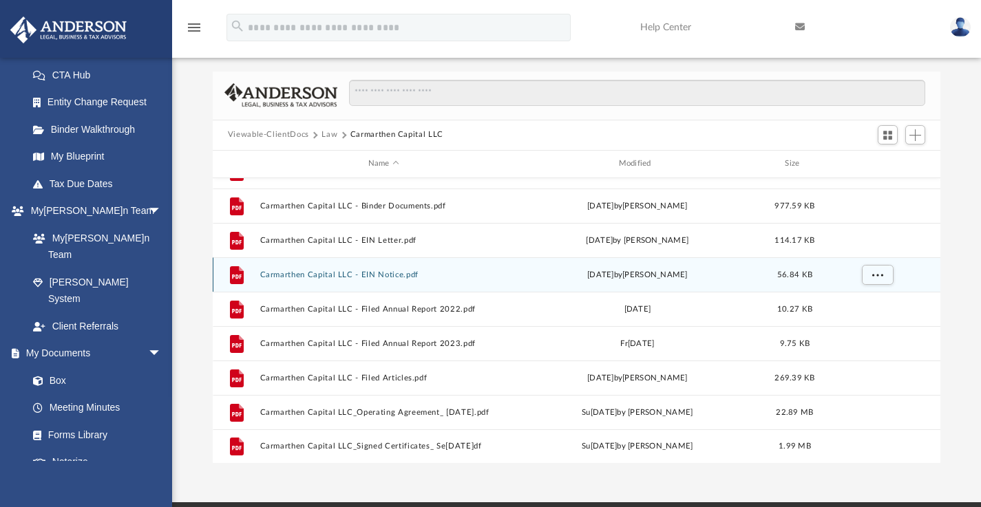
scroll to position [23, 0]
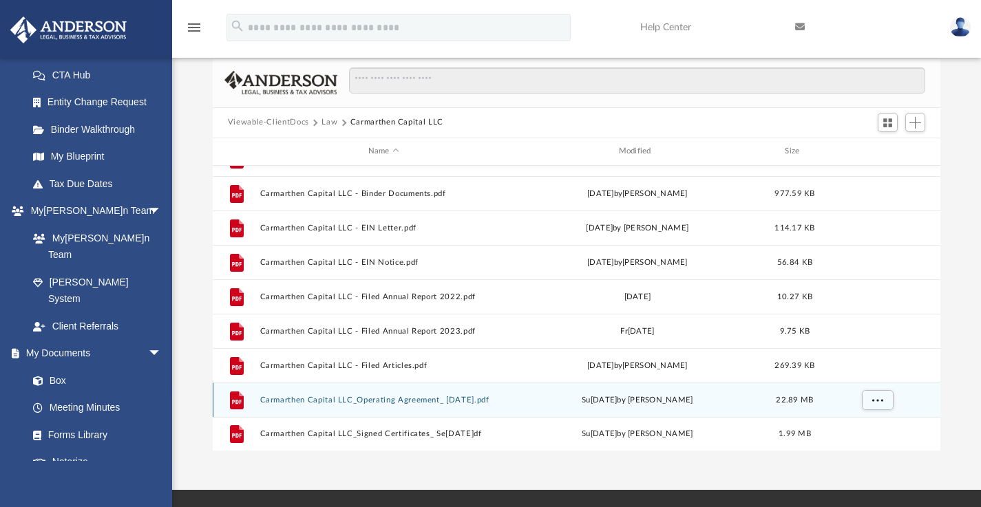
click at [388, 399] on button "Carmarthen Capital LLC_Operating Agreement_ [DATE].pdf" at bounding box center [384, 399] width 248 height 9
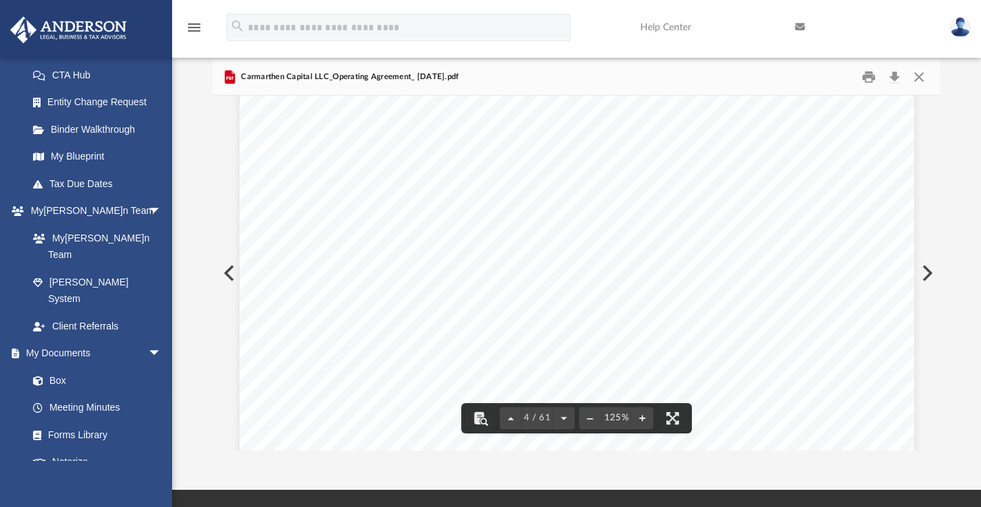
scroll to position [3523, 0]
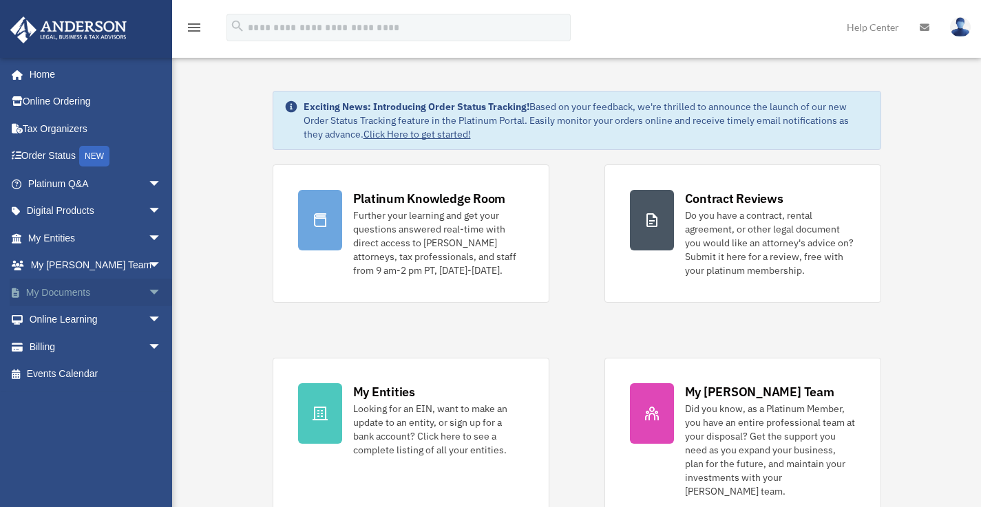
click at [71, 296] on link "My Documents arrow_drop_down" at bounding box center [96, 293] width 173 height 28
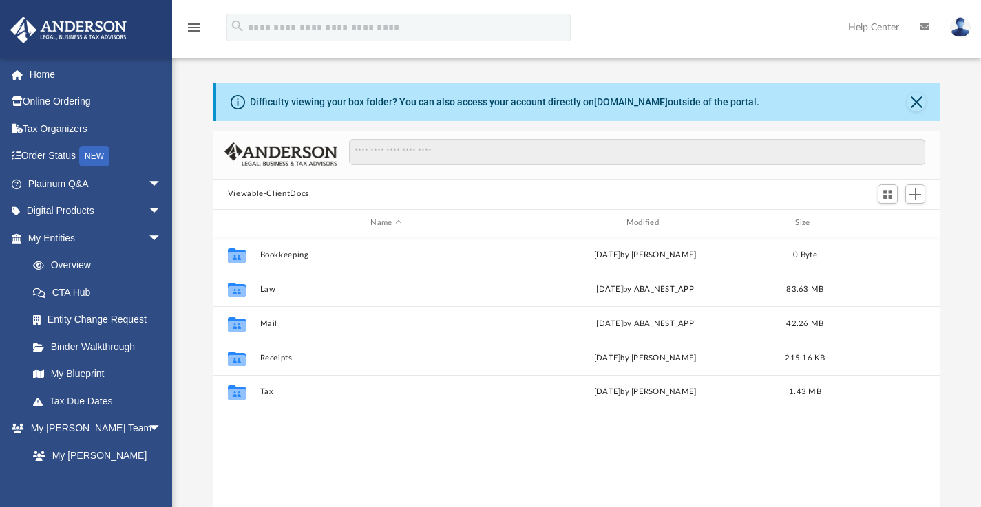
scroll to position [303, 717]
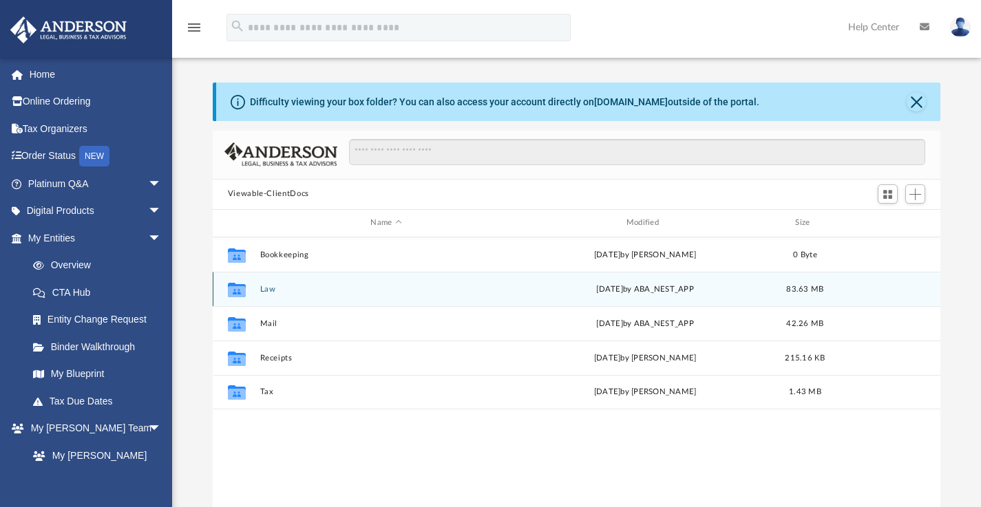
click at [263, 291] on button "Law" at bounding box center [386, 288] width 253 height 9
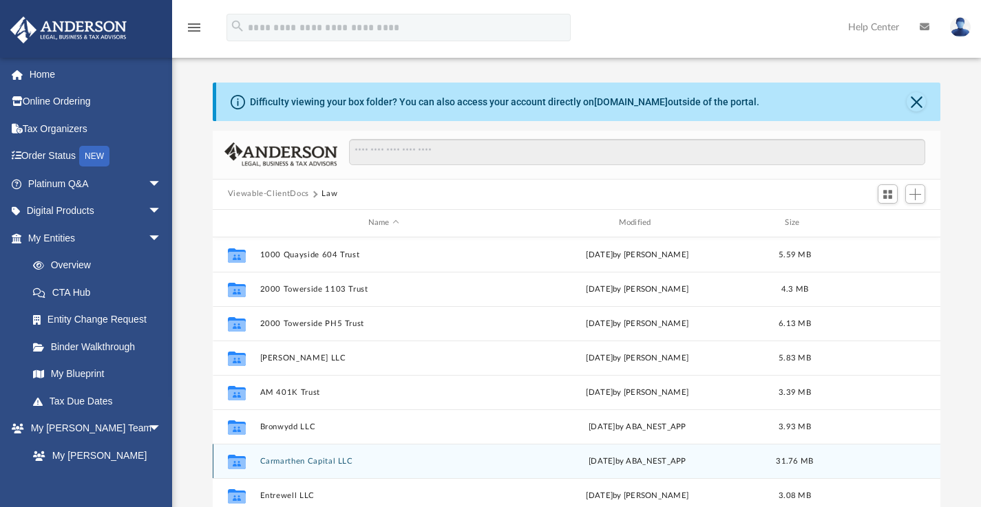
click at [316, 461] on button "Carmarthen Capital LLC" at bounding box center [384, 460] width 248 height 9
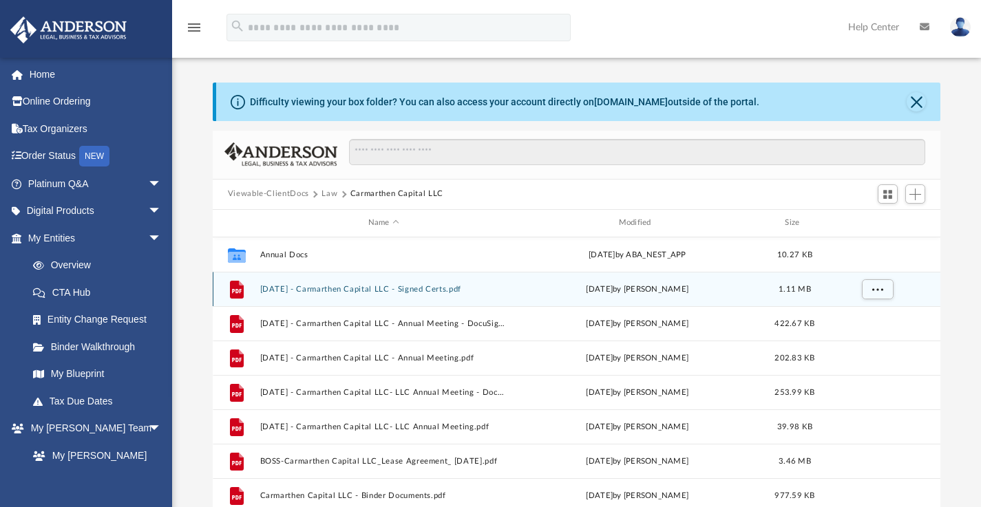
click at [332, 285] on button "[DATE] - Carmarthen Capital LLC - Signed Certs.pdf" at bounding box center [384, 288] width 248 height 9
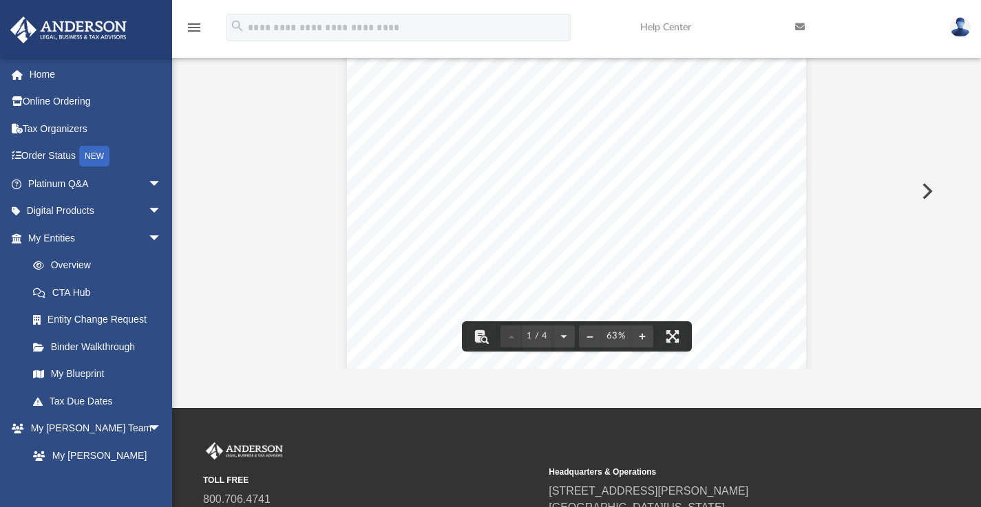
scroll to position [0, 0]
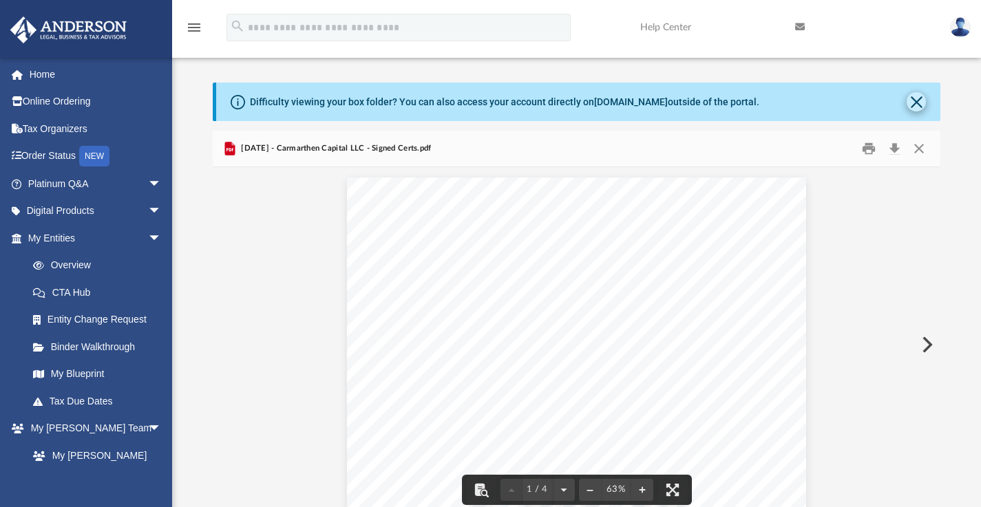
click at [915, 103] on button "Close" at bounding box center [916, 101] width 19 height 19
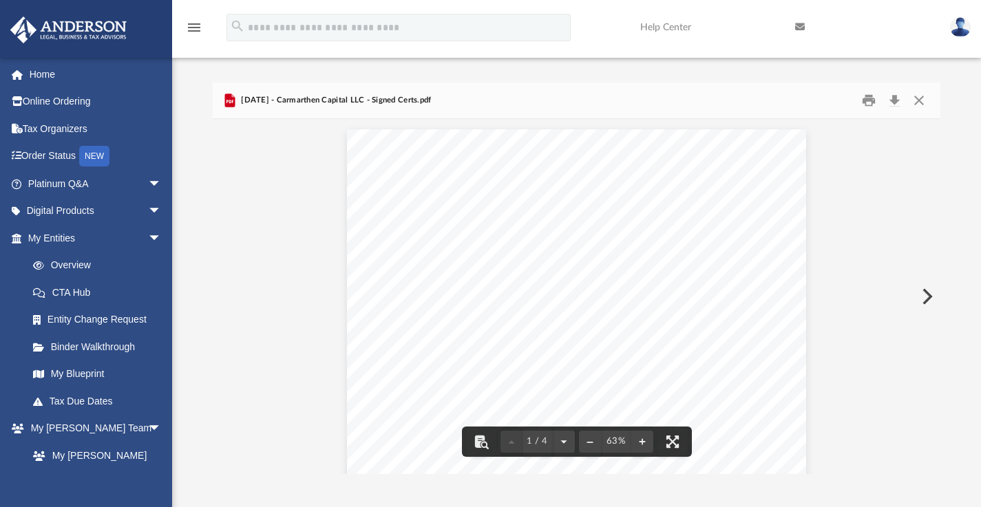
click at [920, 95] on button "Close" at bounding box center [919, 99] width 25 height 21
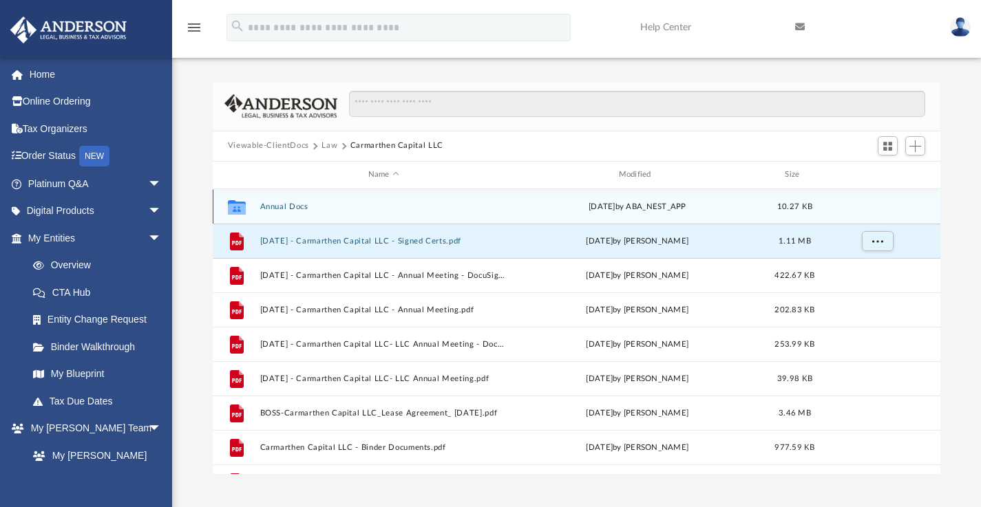
click at [282, 202] on button "Annual Docs" at bounding box center [384, 206] width 248 height 9
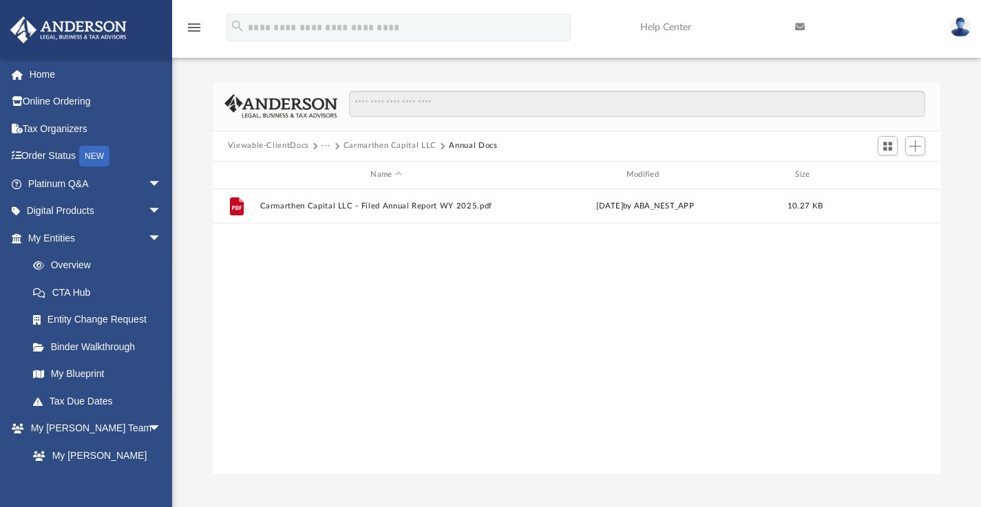
click at [394, 145] on button "Carmarthen Capital LLC" at bounding box center [390, 146] width 93 height 12
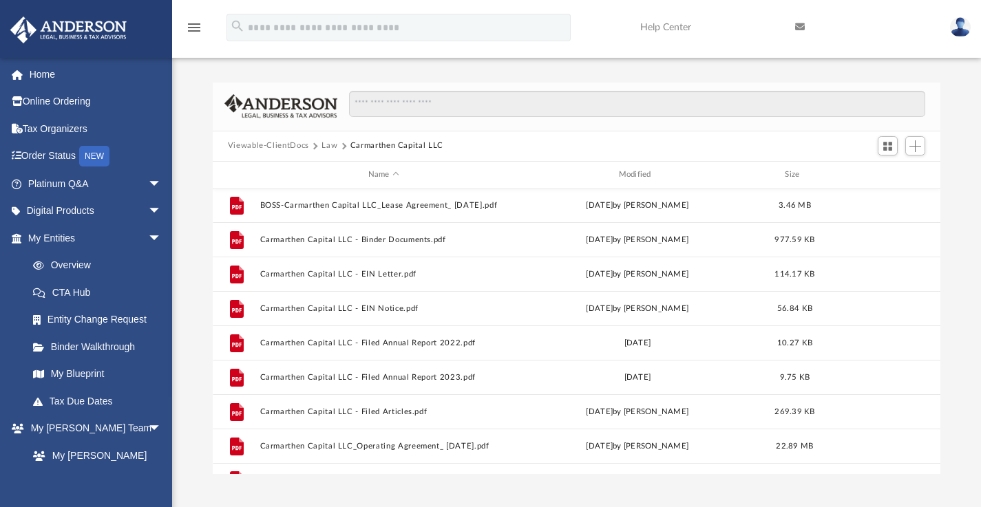
scroll to position [211, 0]
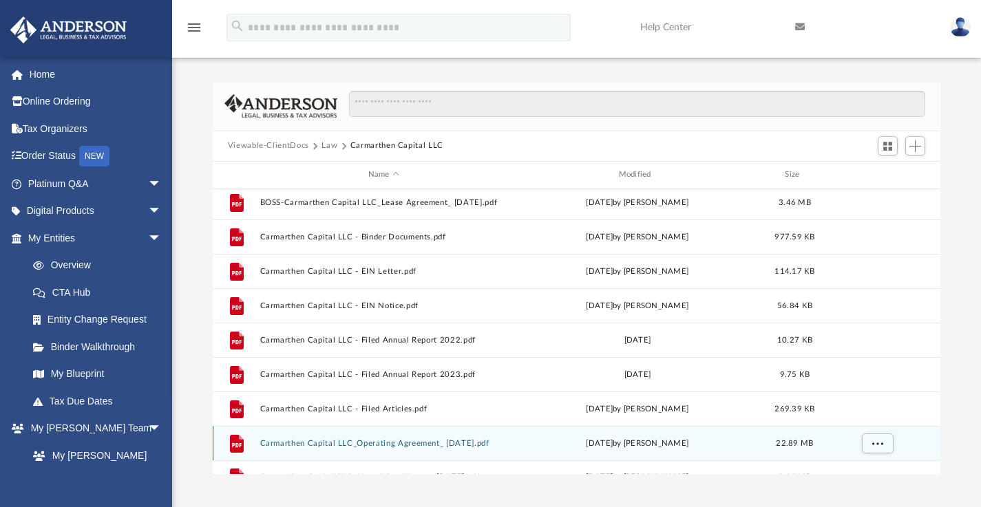
click at [454, 445] on button "Carmarthen Capital LLC_Operating Agreement_ [DATE].pdf" at bounding box center [384, 443] width 248 height 9
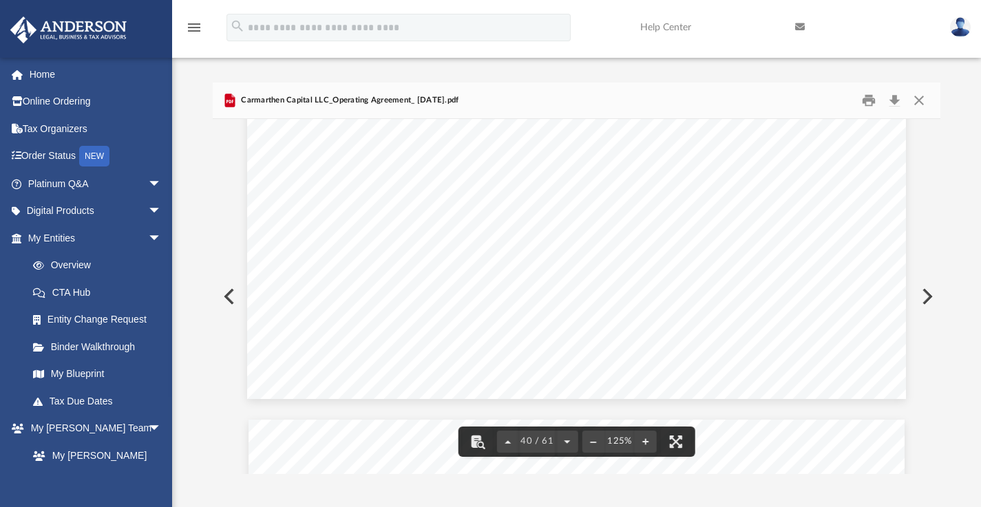
scroll to position [37095, 0]
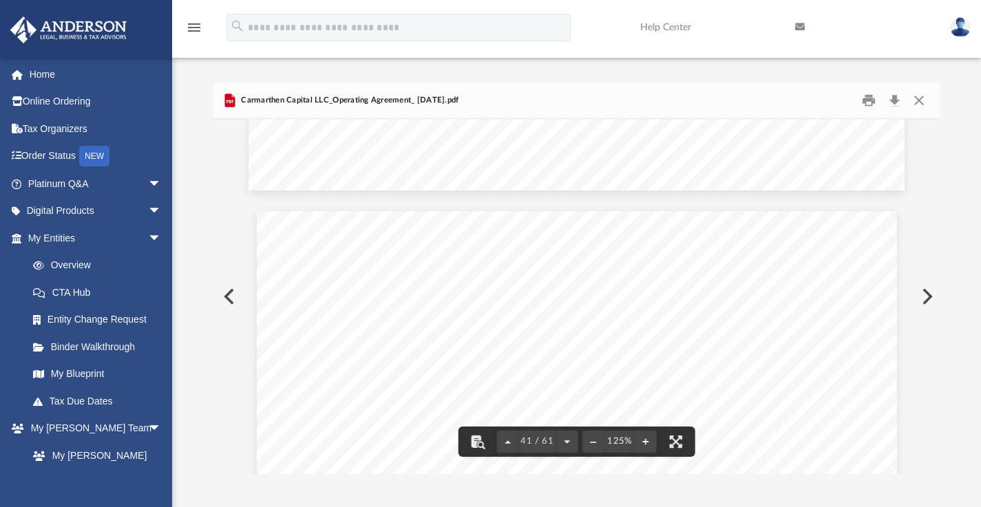
click at [937, 425] on div "Scroll to top vertical_align_top" at bounding box center [942, 434] width 29 height 29
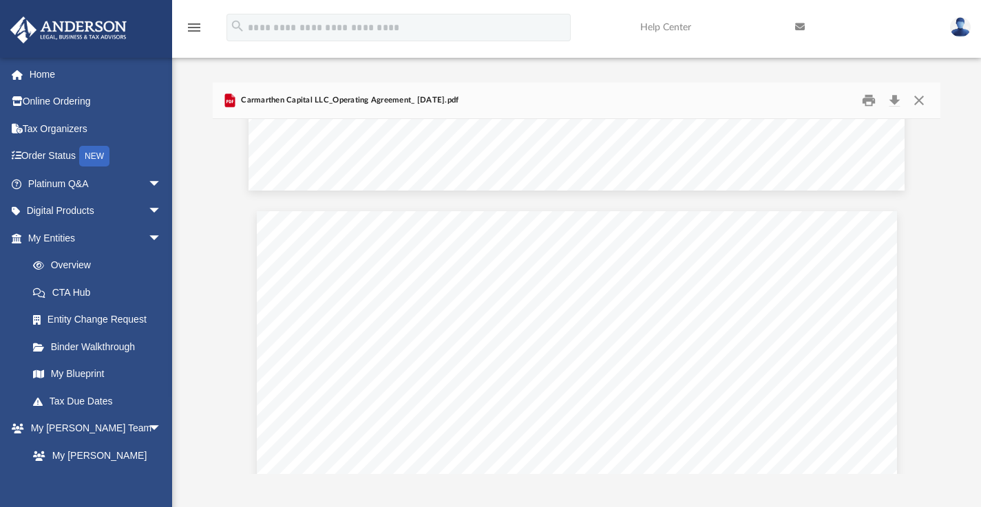
click at [935, 425] on div "Scroll to top vertical_align_top" at bounding box center [942, 434] width 29 height 29
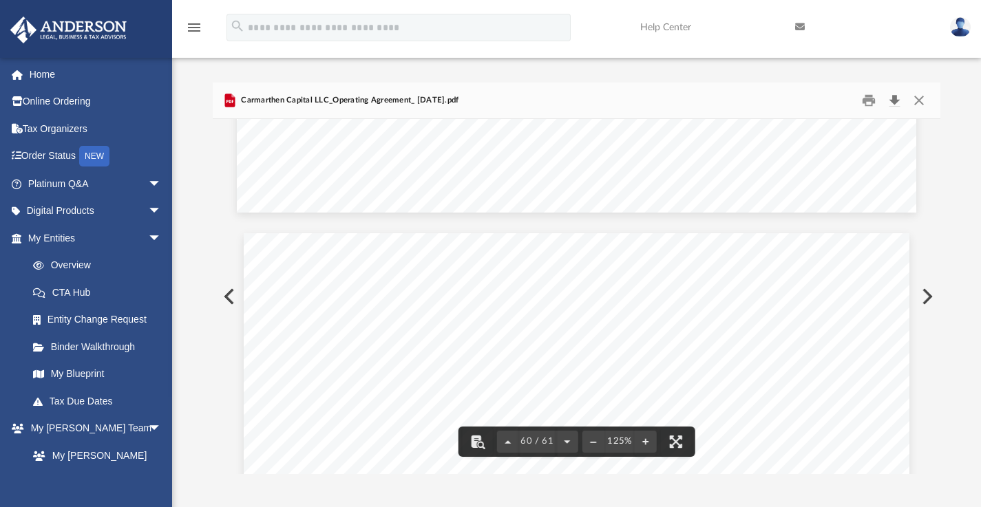
click at [897, 92] on button "Download" at bounding box center [894, 99] width 25 height 21
